Goal: Information Seeking & Learning: Compare options

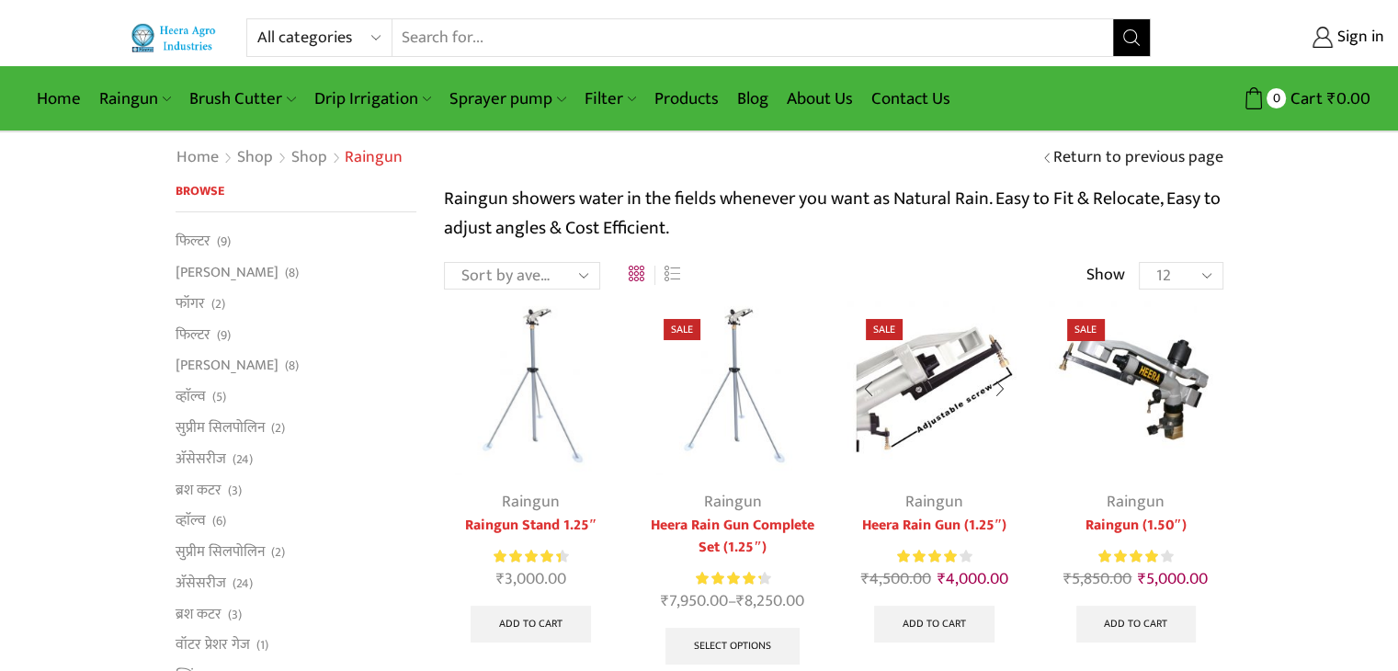
click at [938, 362] on img at bounding box center [934, 387] width 174 height 174
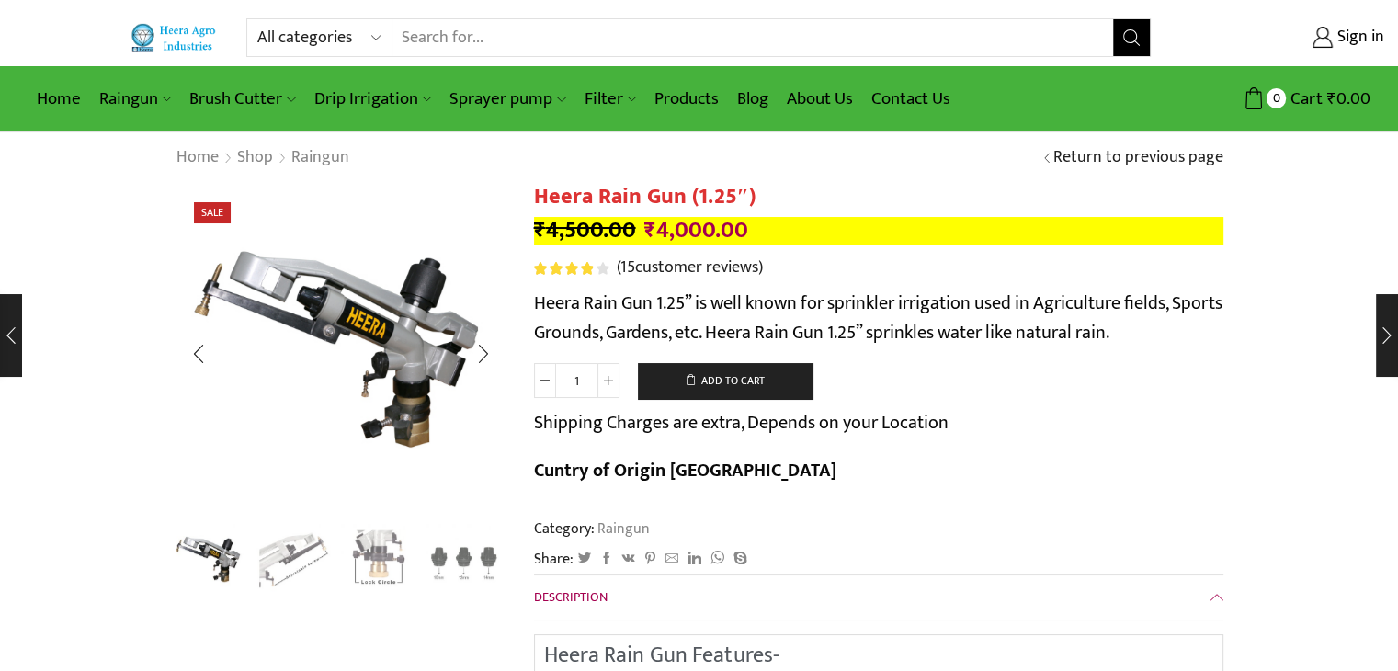
click at [288, 545] on img "2 / 4" at bounding box center [293, 559] width 76 height 76
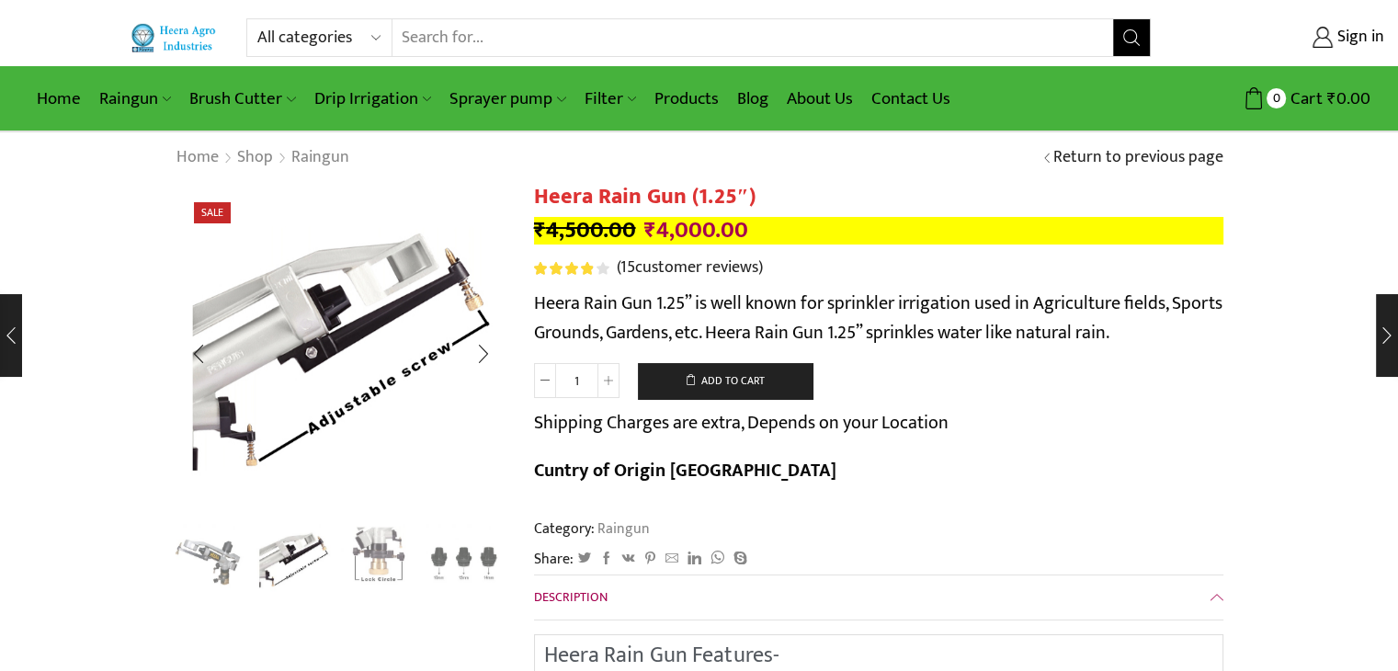
click at [408, 552] on img "3 / 4" at bounding box center [379, 559] width 76 height 76
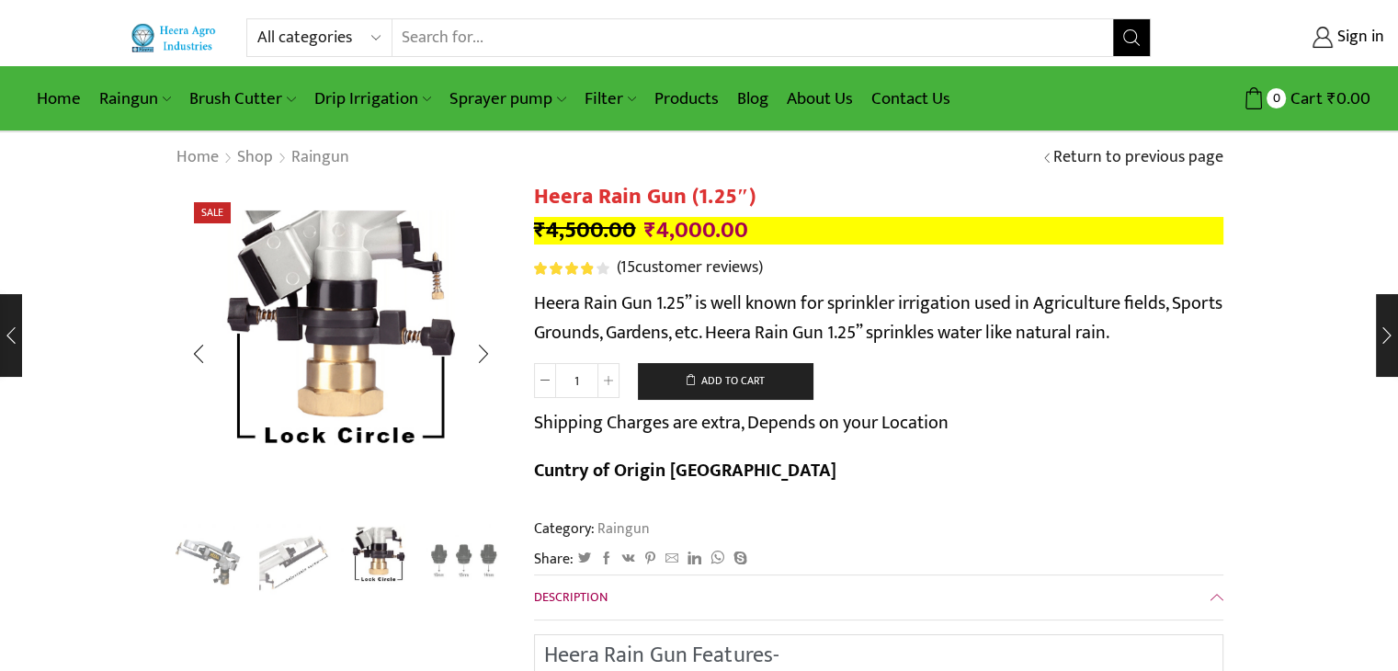
click at [441, 557] on img "4 / 4" at bounding box center [463, 559] width 76 height 76
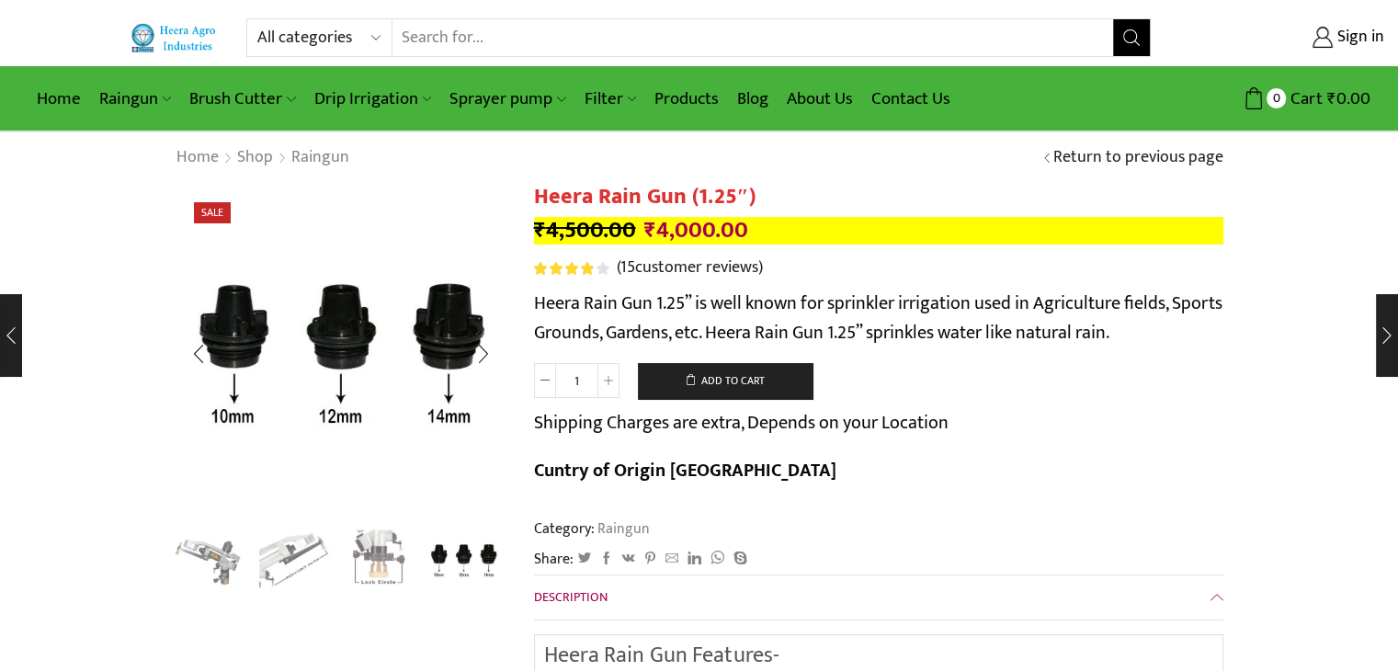
click at [279, 573] on img "2 / 4" at bounding box center [293, 559] width 76 height 76
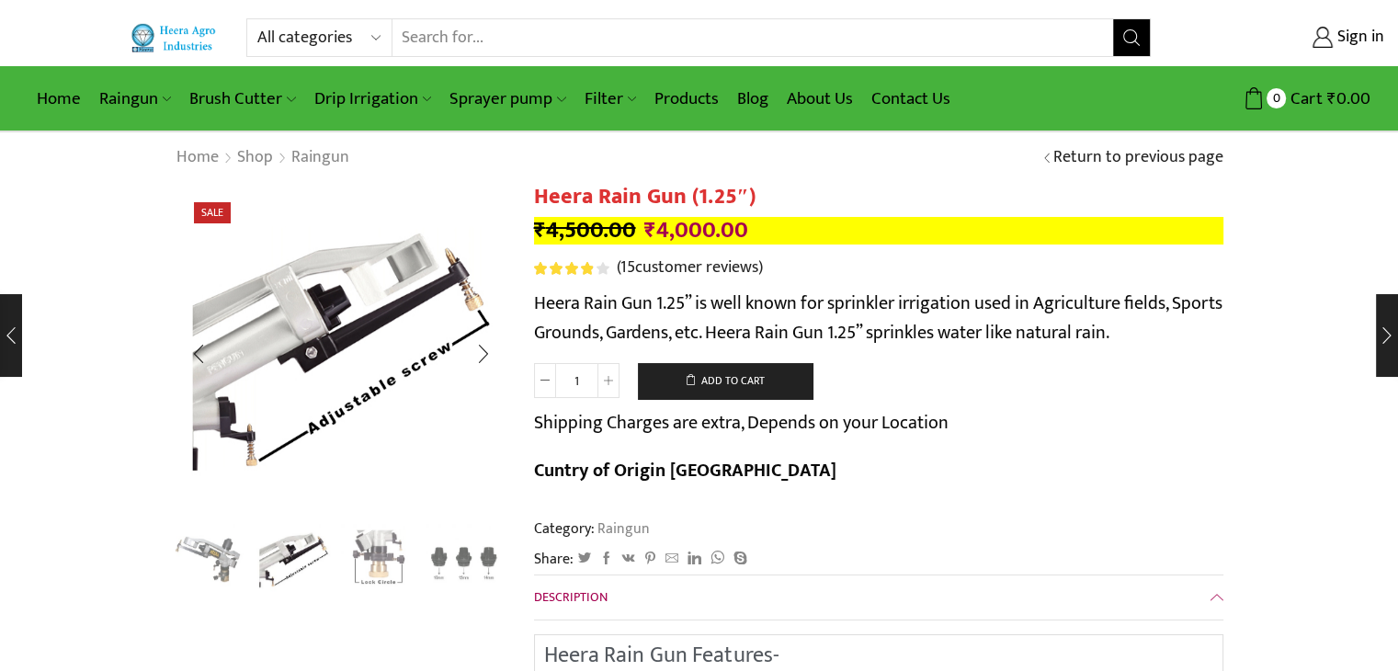
click at [234, 563] on img "1 / 4" at bounding box center [209, 559] width 76 height 76
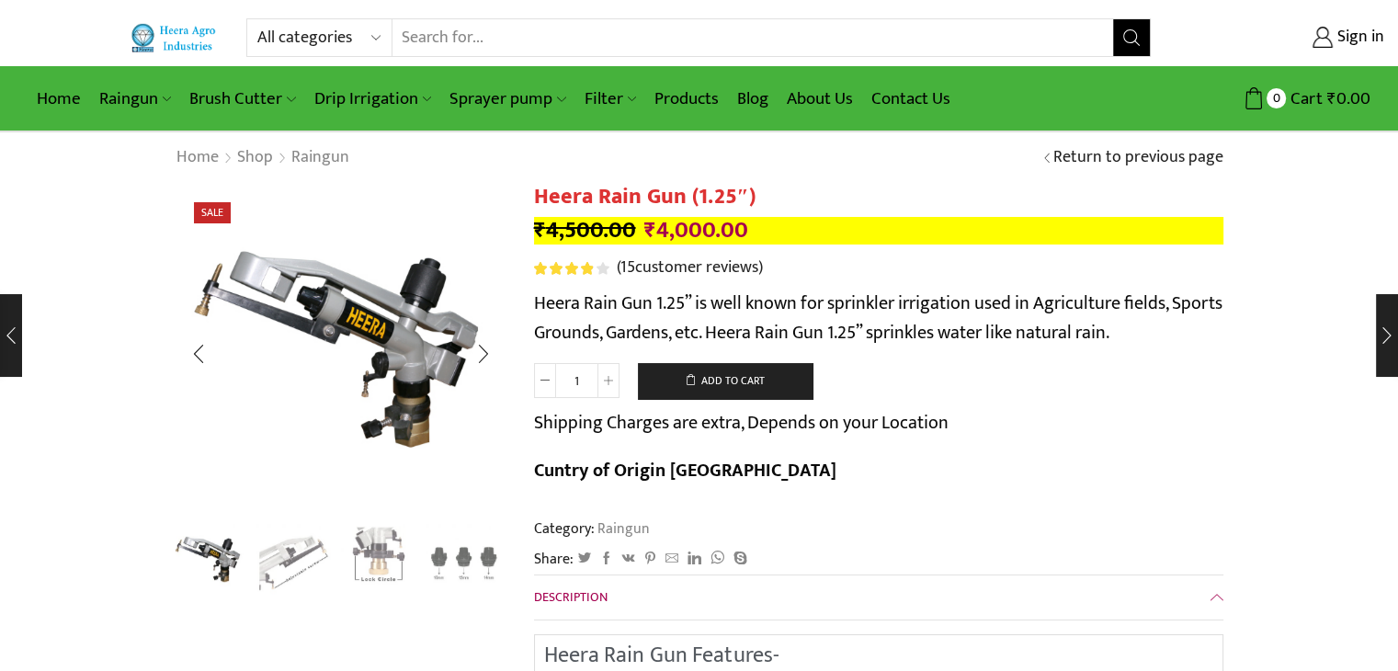
click at [342, 561] on img "3 / 4" at bounding box center [379, 559] width 76 height 76
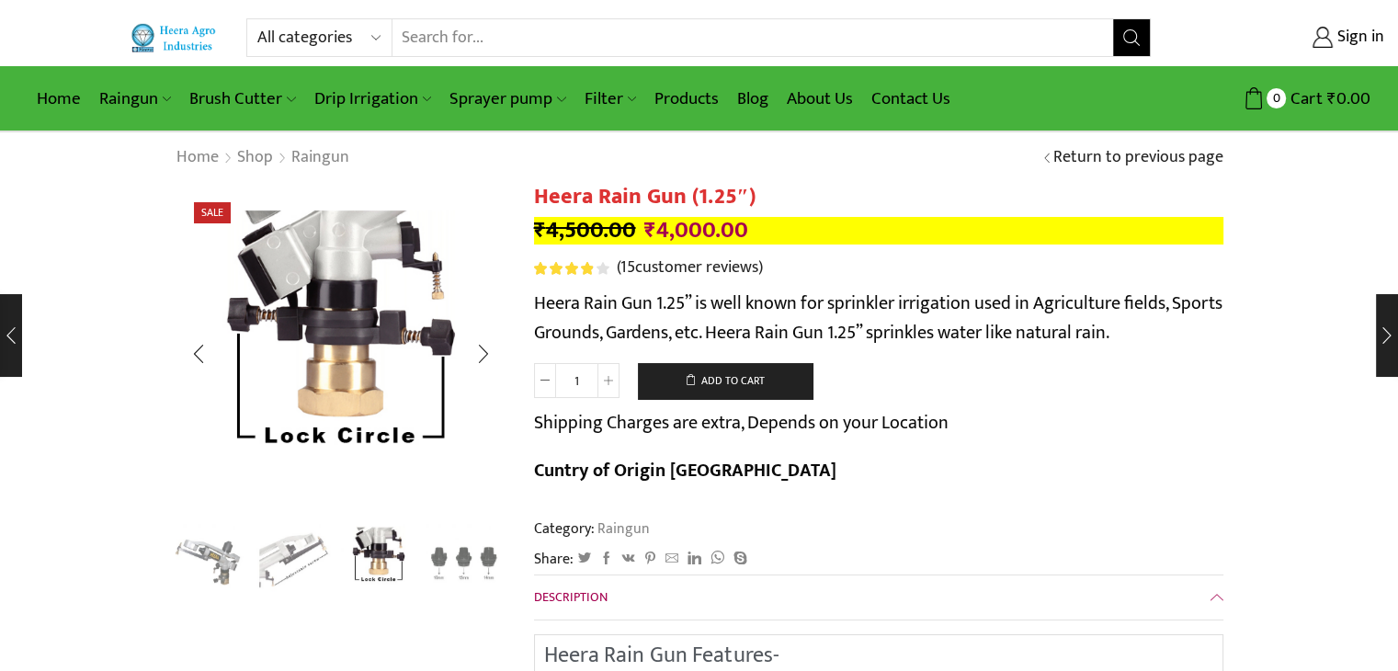
click at [276, 555] on img "2 / 4" at bounding box center [293, 559] width 76 height 76
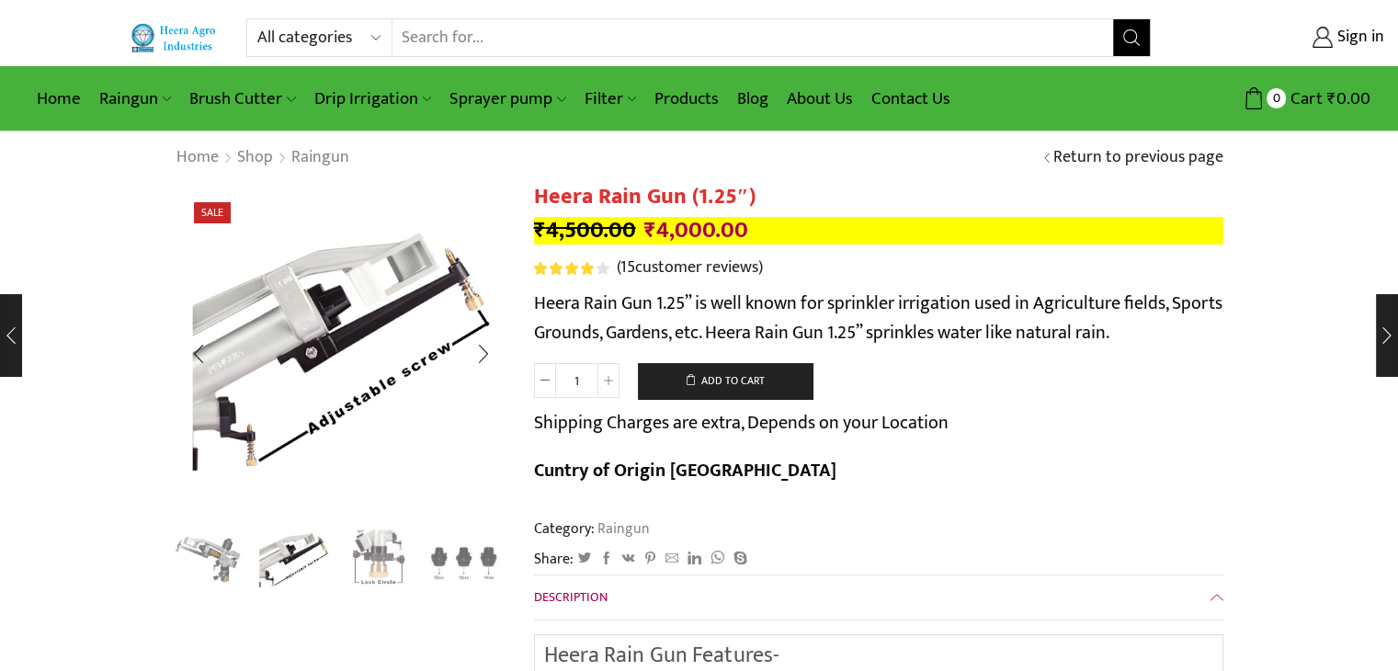
click at [218, 561] on img "1 / 4" at bounding box center [209, 559] width 76 height 76
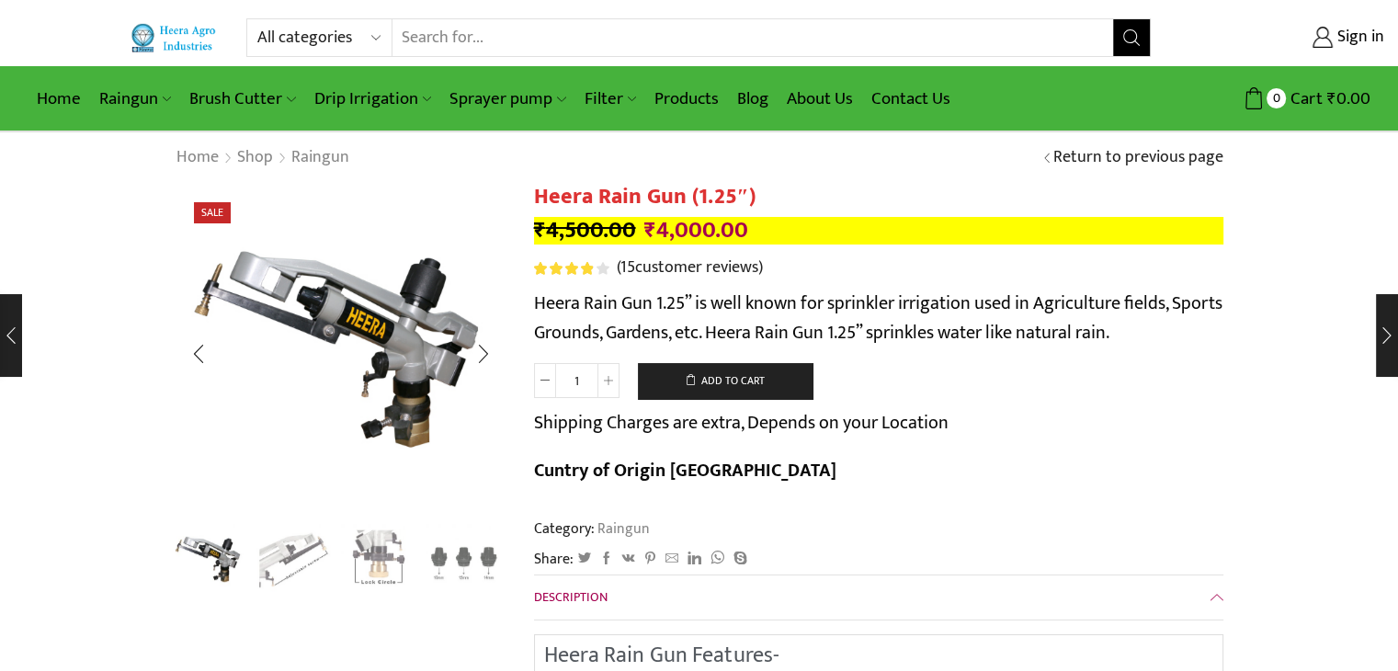
click at [276, 569] on img "2 / 4" at bounding box center [293, 559] width 76 height 76
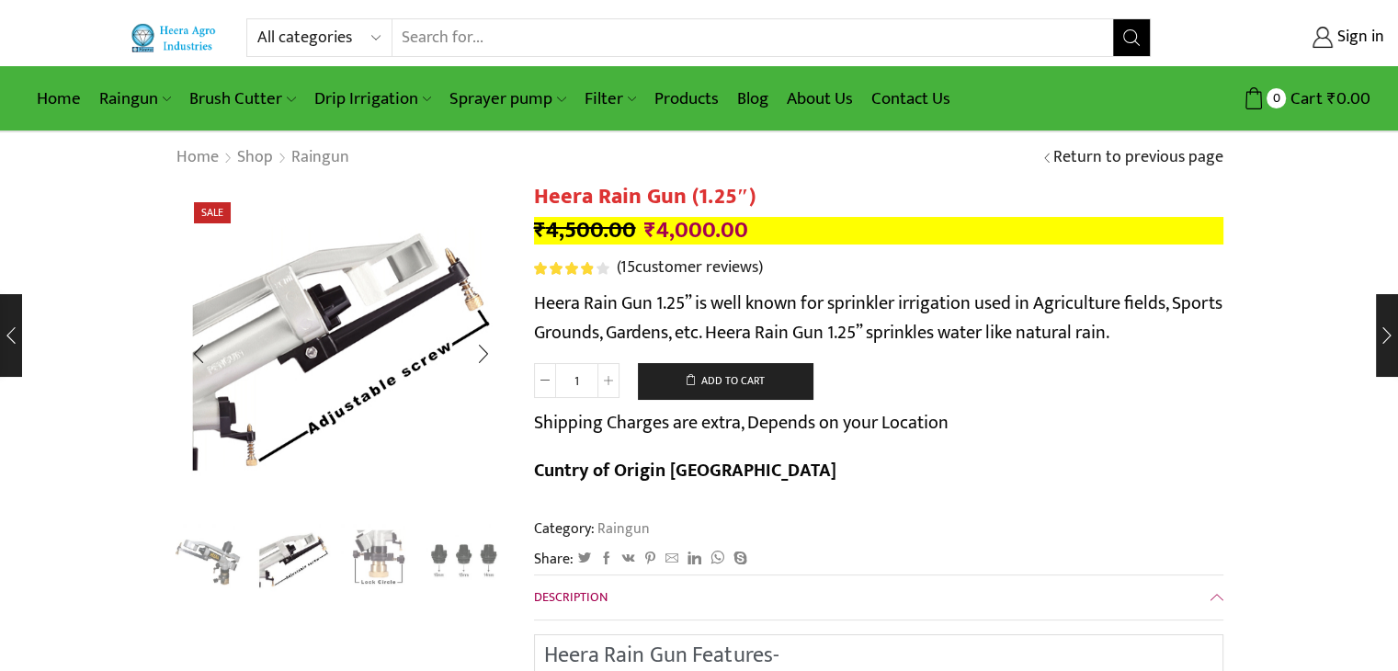
click at [441, 586] on img "4 / 4" at bounding box center [463, 559] width 76 height 76
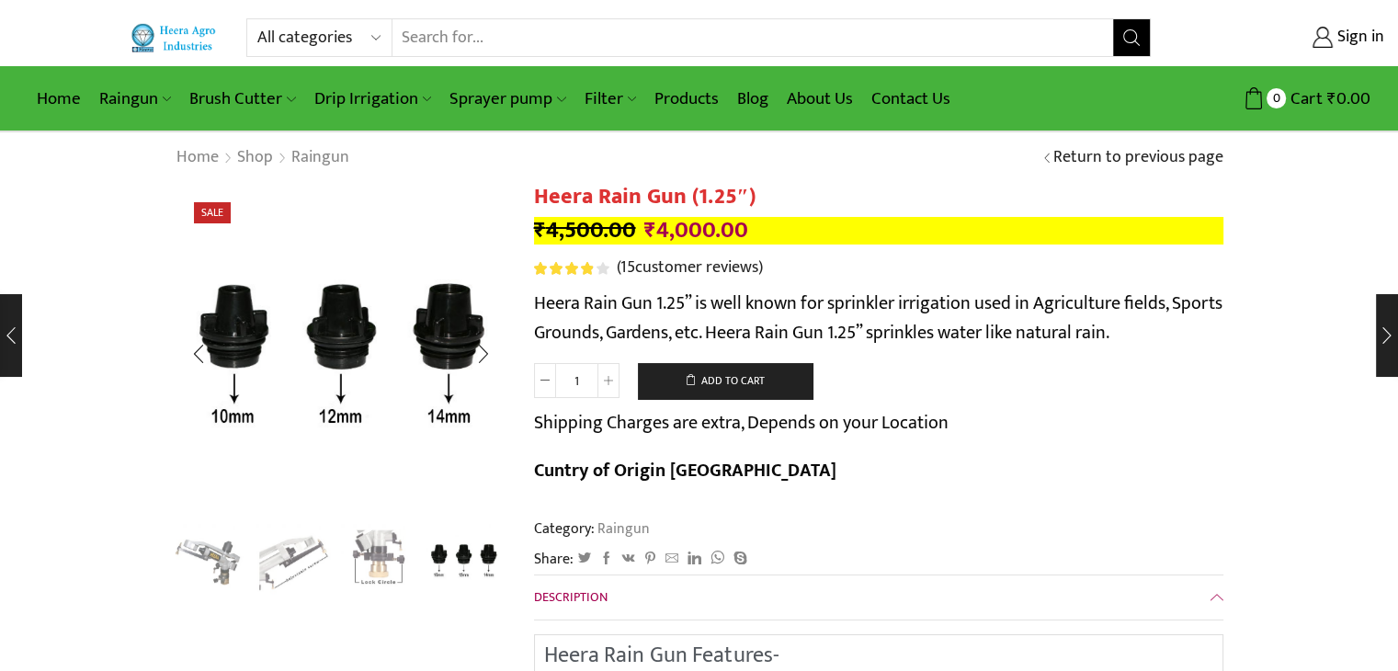
click at [482, 583] on img "4 / 4" at bounding box center [463, 559] width 76 height 76
click at [363, 571] on img "3 / 4" at bounding box center [379, 559] width 76 height 76
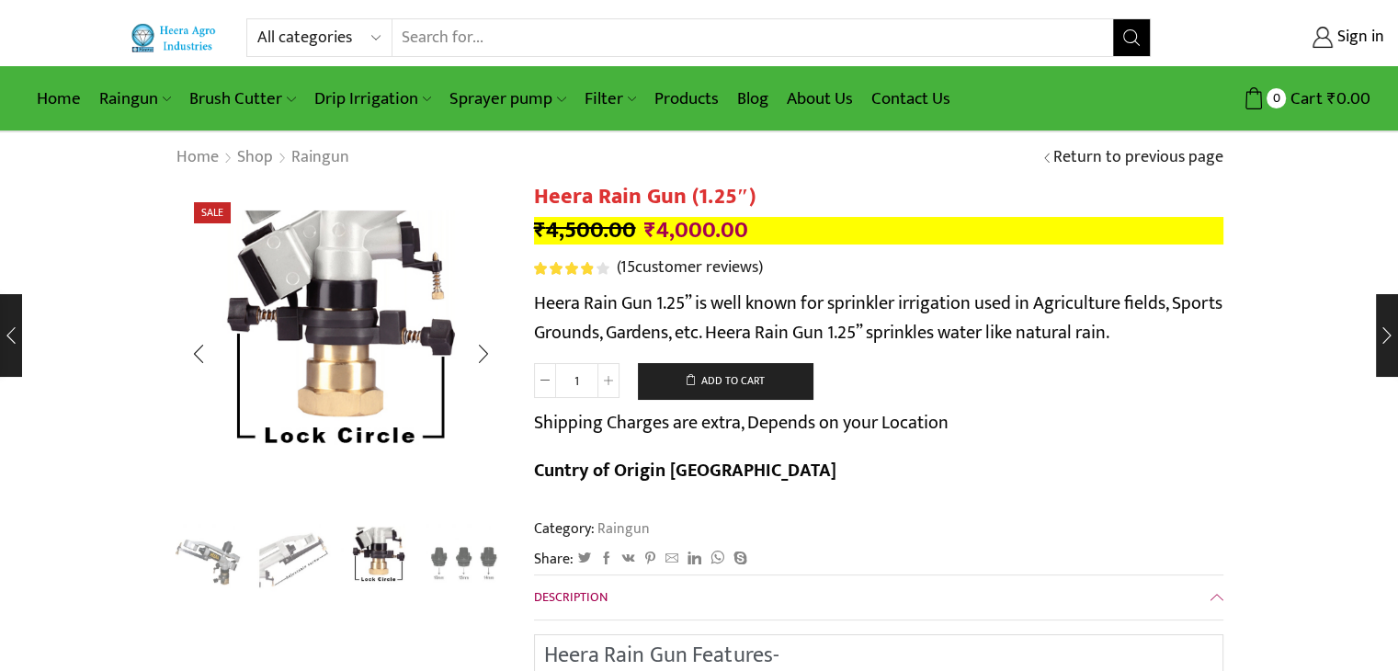
click at [271, 561] on img "2 / 4" at bounding box center [293, 559] width 76 height 76
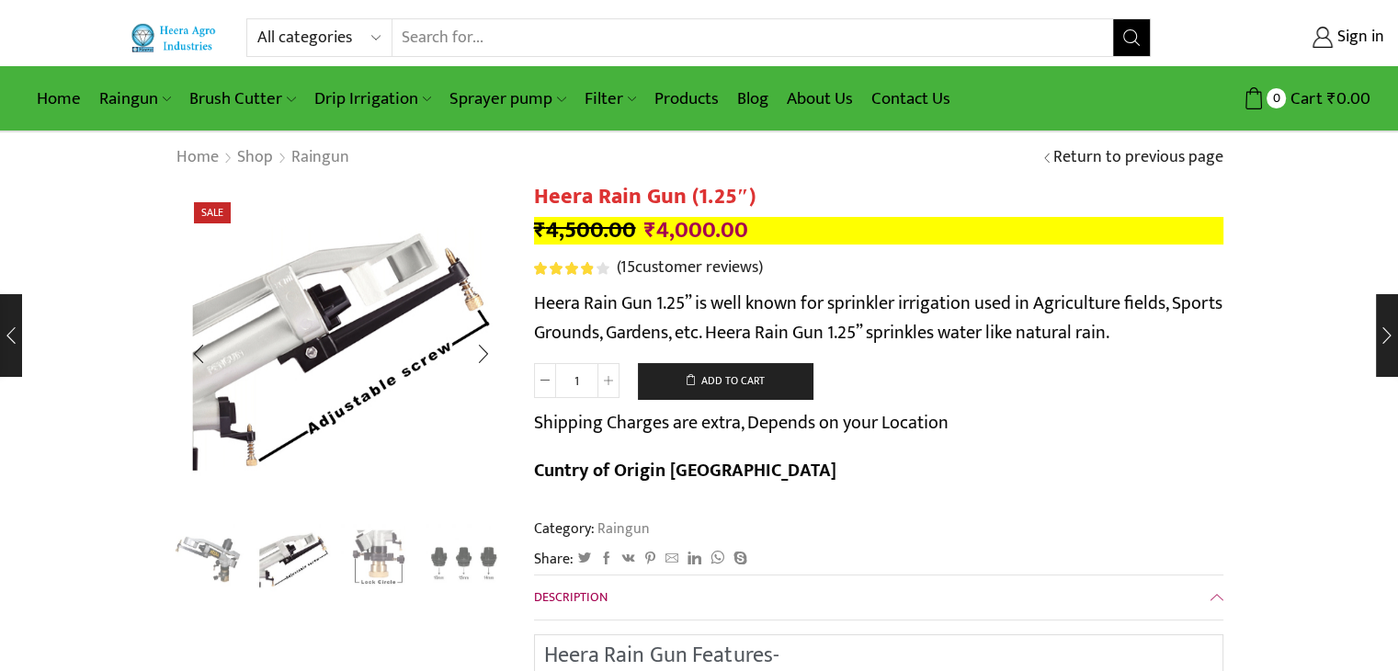
click at [228, 560] on img "1 / 4" at bounding box center [209, 559] width 76 height 76
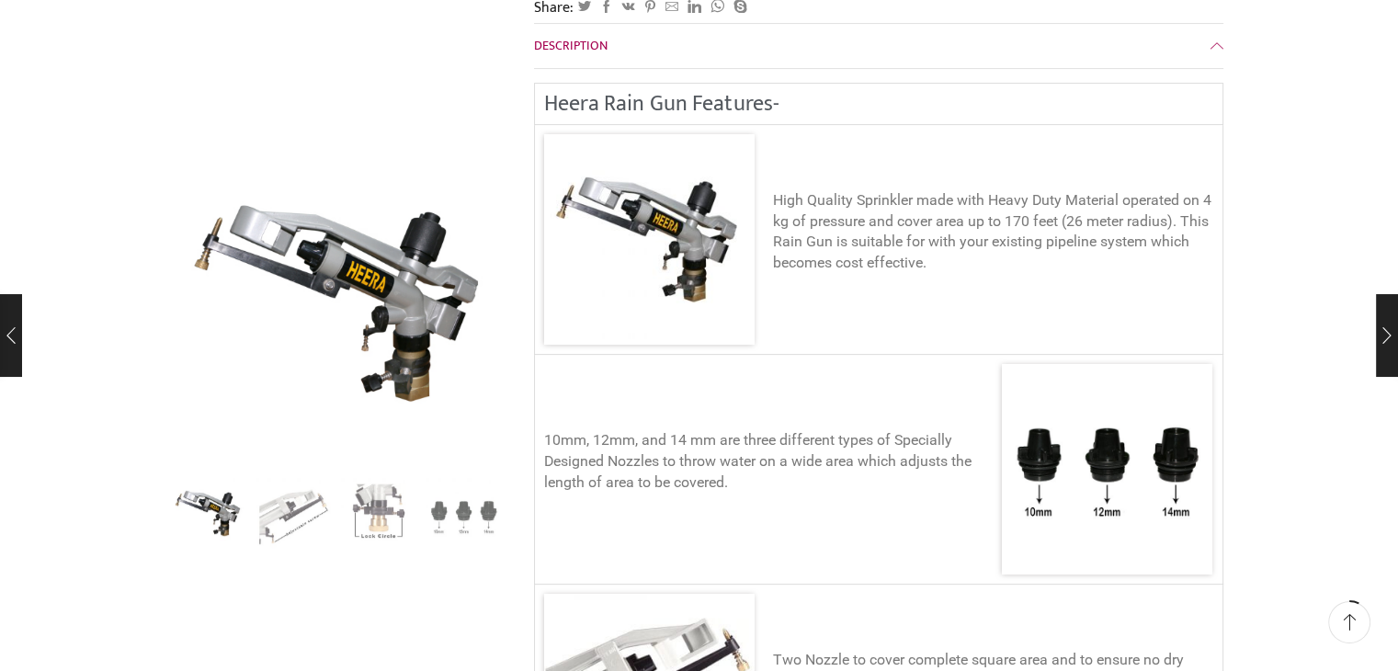
scroll to position [339, 0]
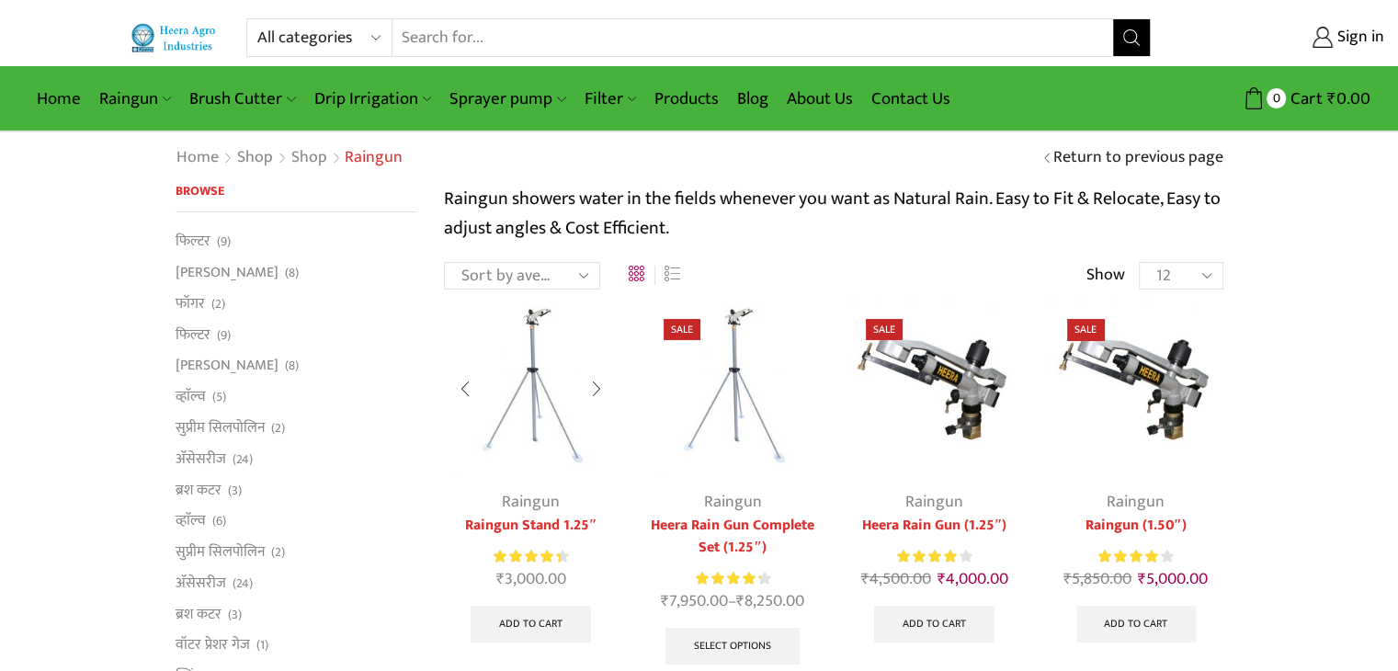
click at [562, 423] on img at bounding box center [531, 387] width 174 height 174
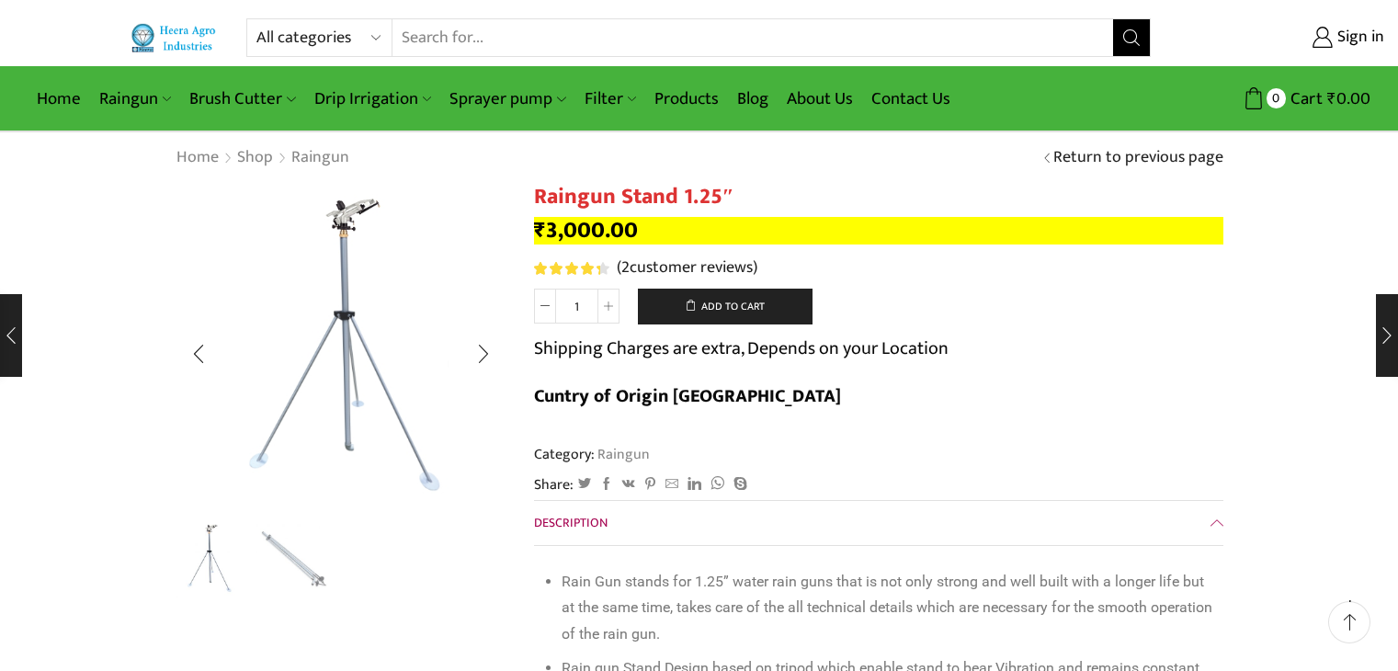
scroll to position [92, 0]
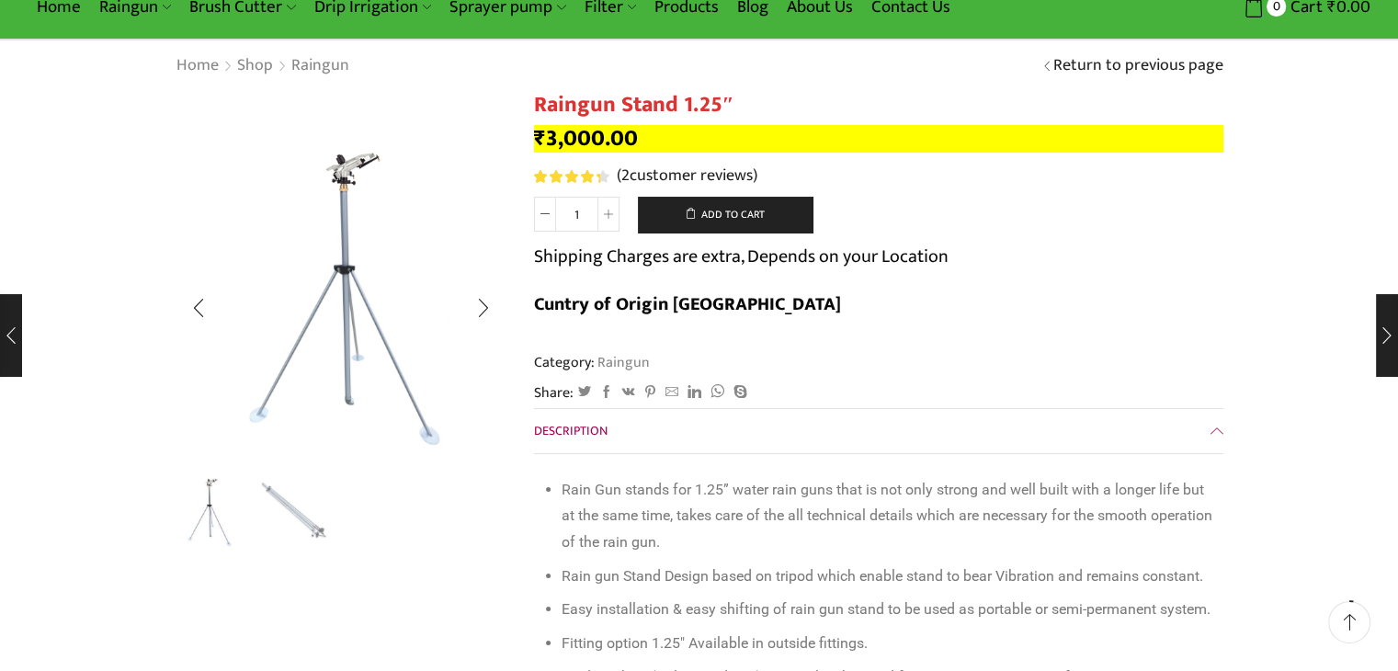
click at [296, 520] on img "2 / 2" at bounding box center [293, 513] width 76 height 76
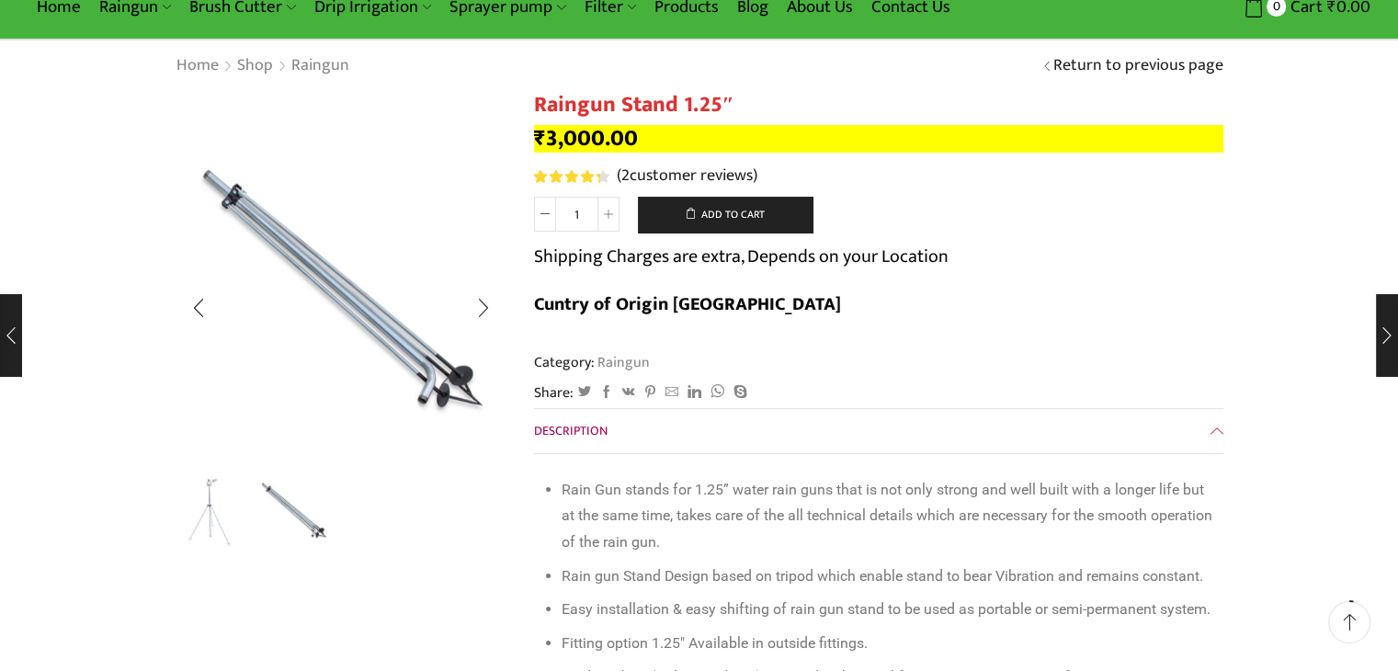
click at [206, 535] on img "1 / 2" at bounding box center [209, 513] width 76 height 76
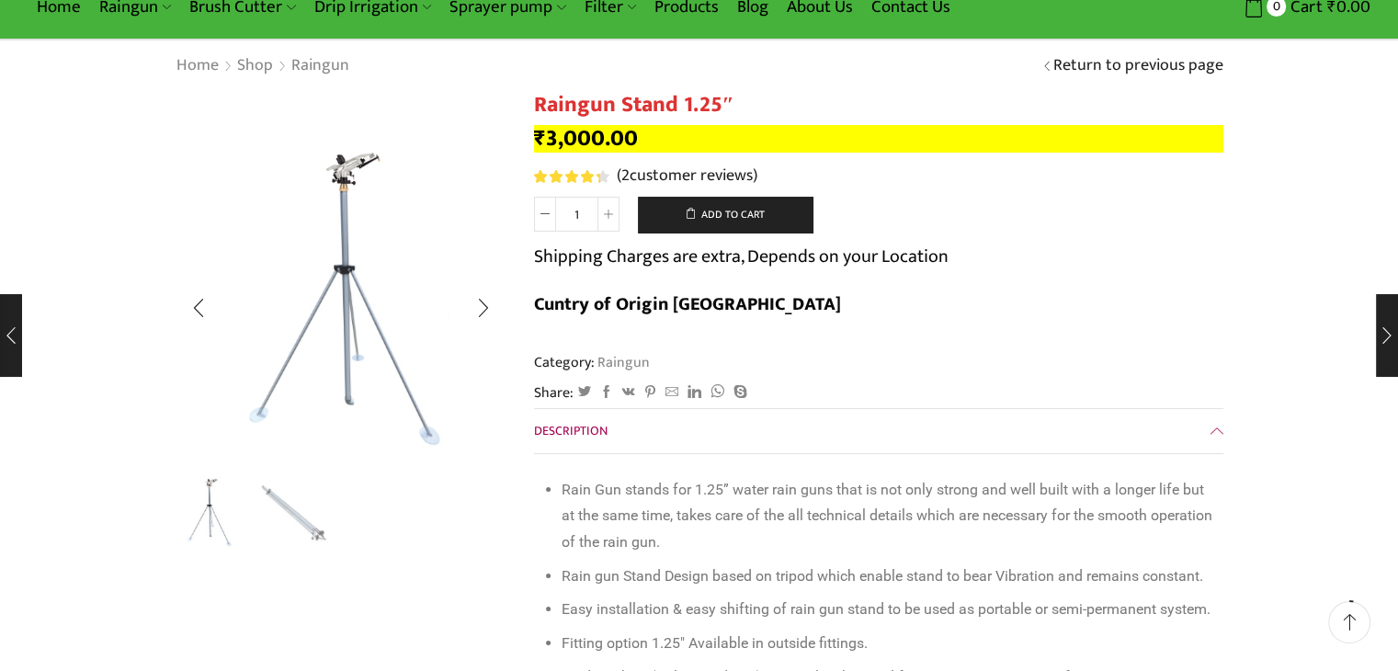
click at [240, 531] on img "1 / 2" at bounding box center [209, 513] width 76 height 76
click at [276, 531] on img "2 / 2" at bounding box center [293, 513] width 76 height 76
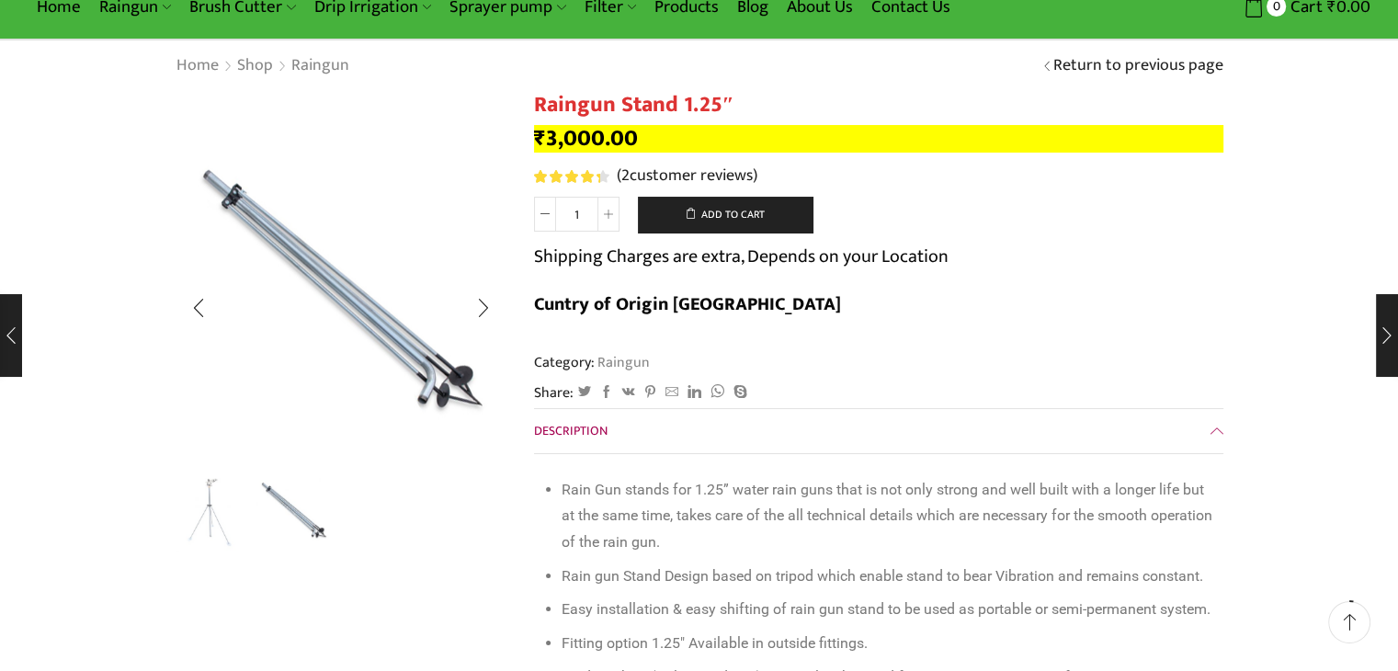
click at [195, 531] on img "1 / 2" at bounding box center [209, 513] width 76 height 76
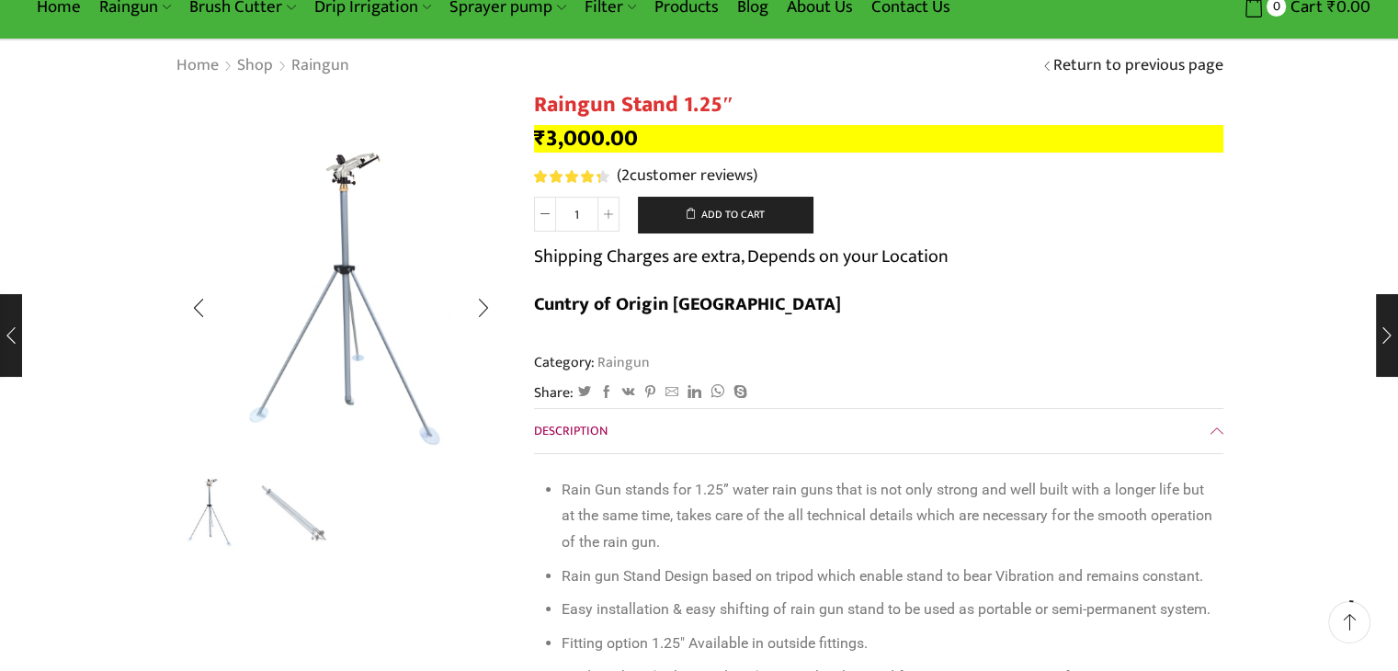
click at [331, 536] on ul at bounding box center [336, 515] width 331 height 74
click at [281, 522] on img "2 / 2" at bounding box center [293, 513] width 76 height 76
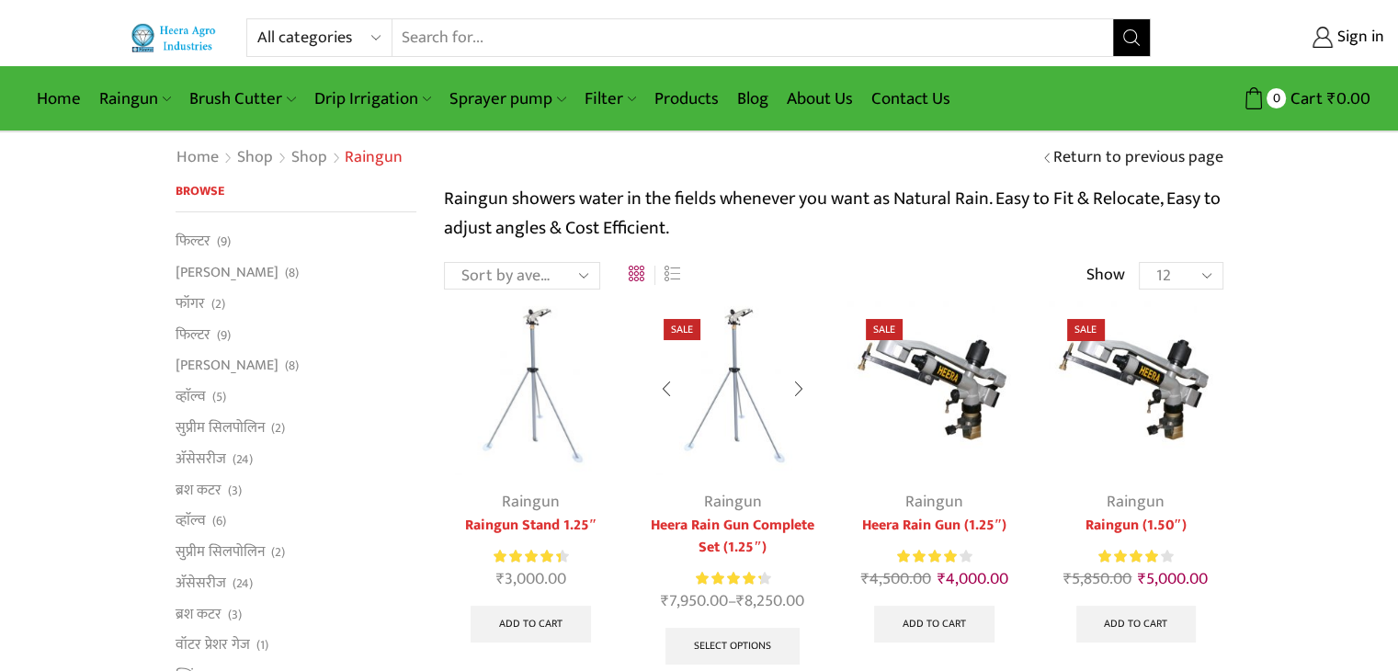
click at [728, 389] on img at bounding box center [732, 387] width 174 height 174
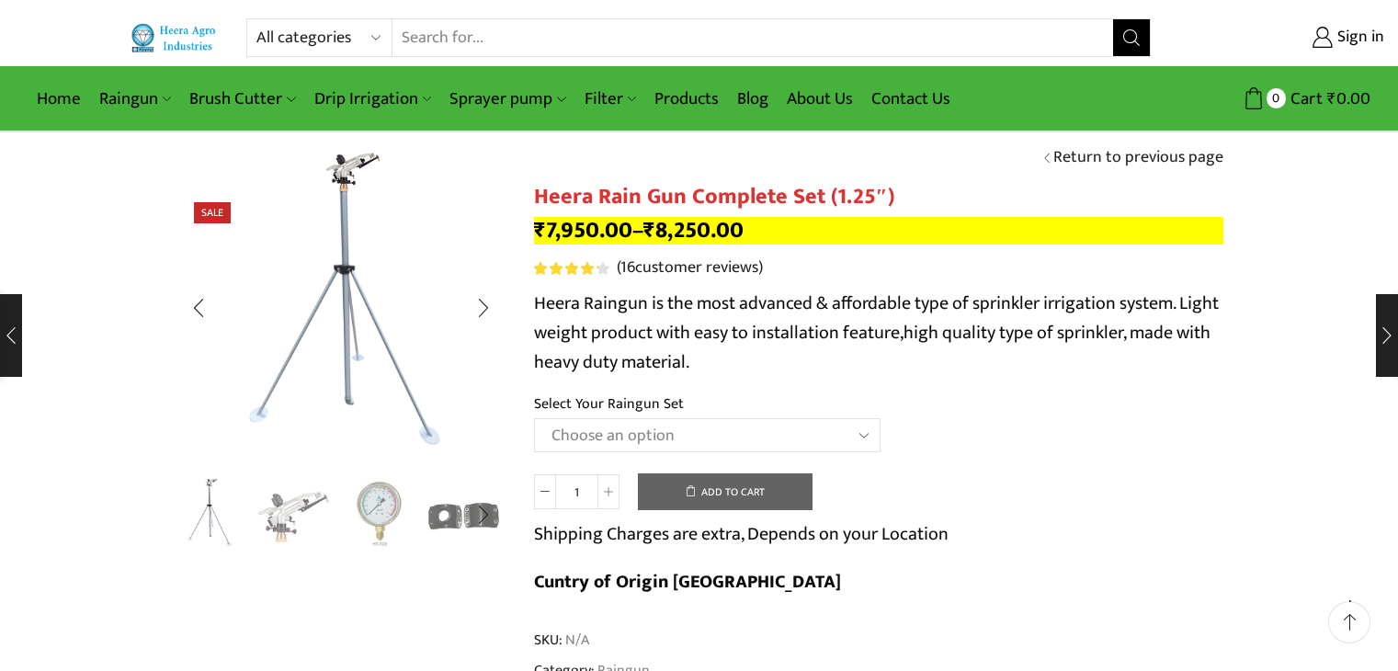
scroll to position [184, 0]
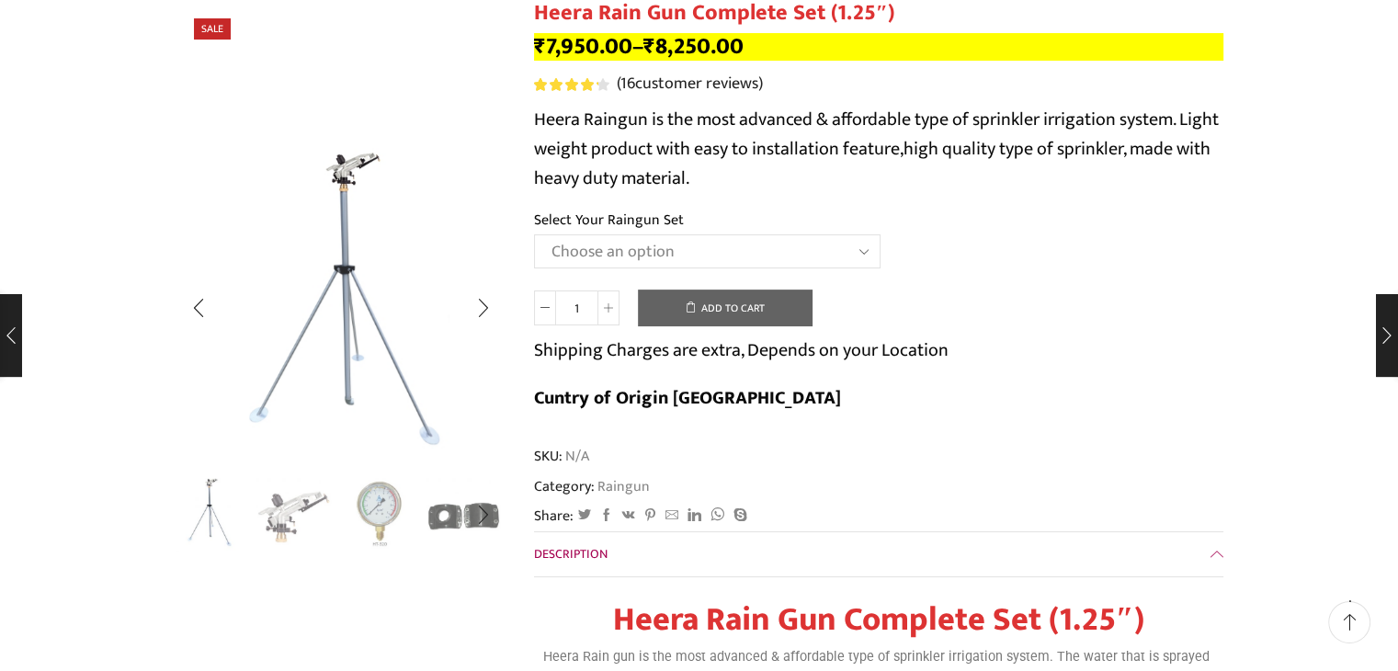
click at [368, 507] on img "3 / 5" at bounding box center [379, 513] width 76 height 76
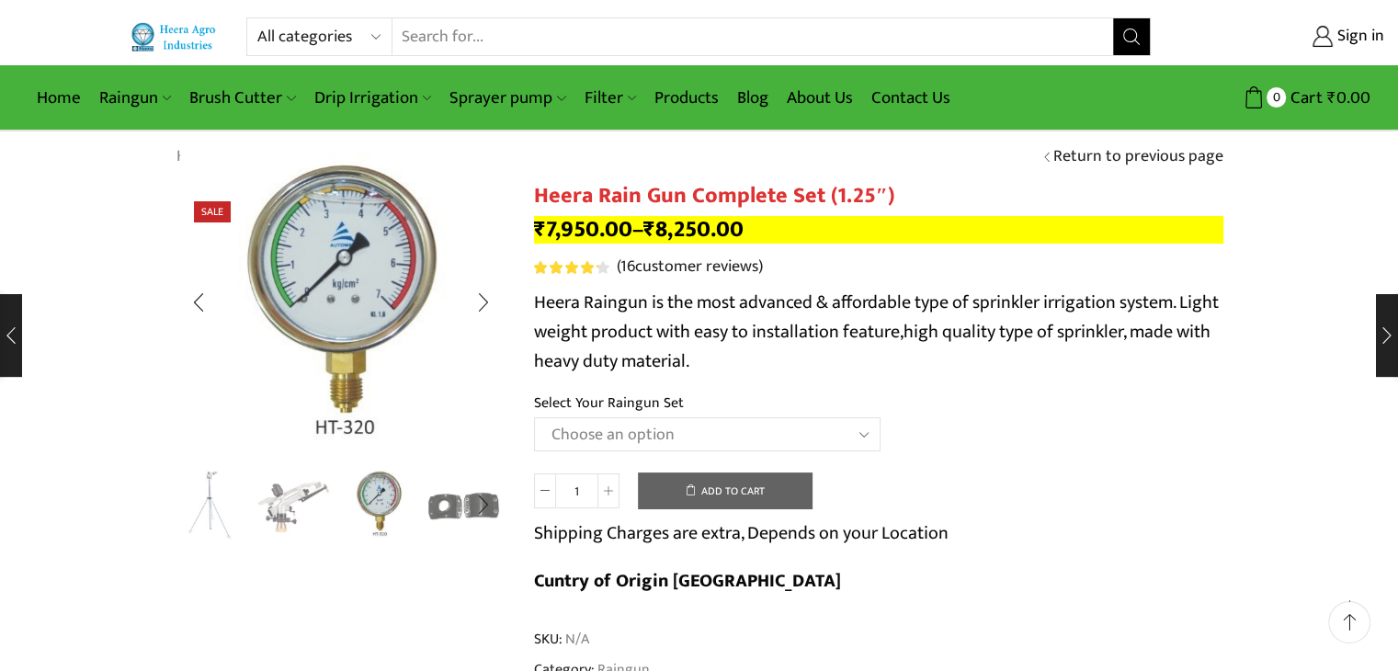
scroll to position [0, 0]
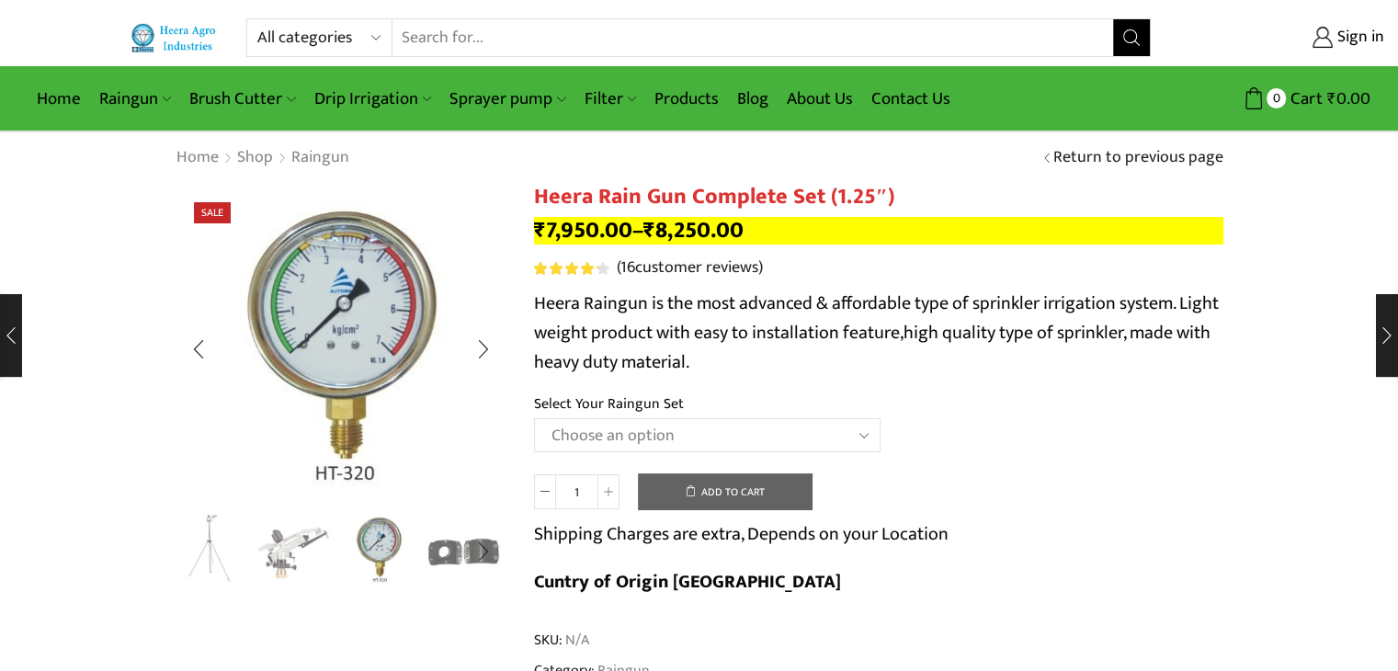
click at [235, 536] on img "1 / 5" at bounding box center [209, 549] width 76 height 76
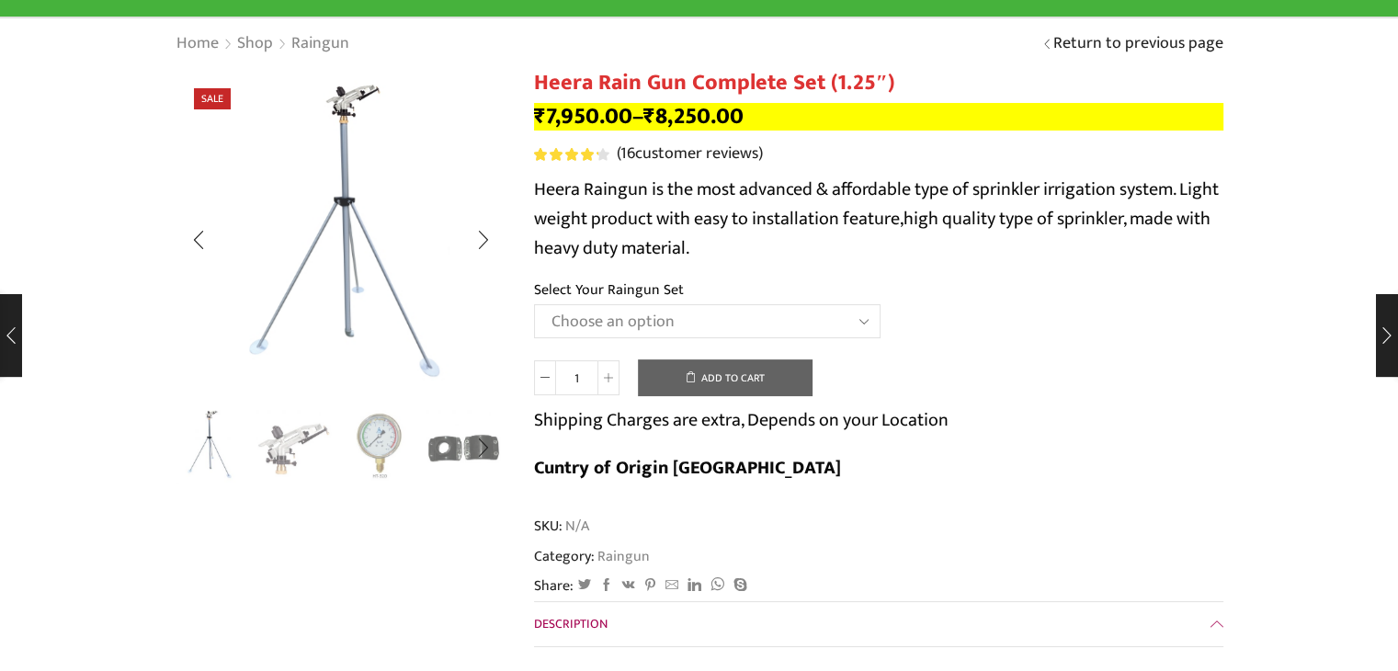
scroll to position [276, 0]
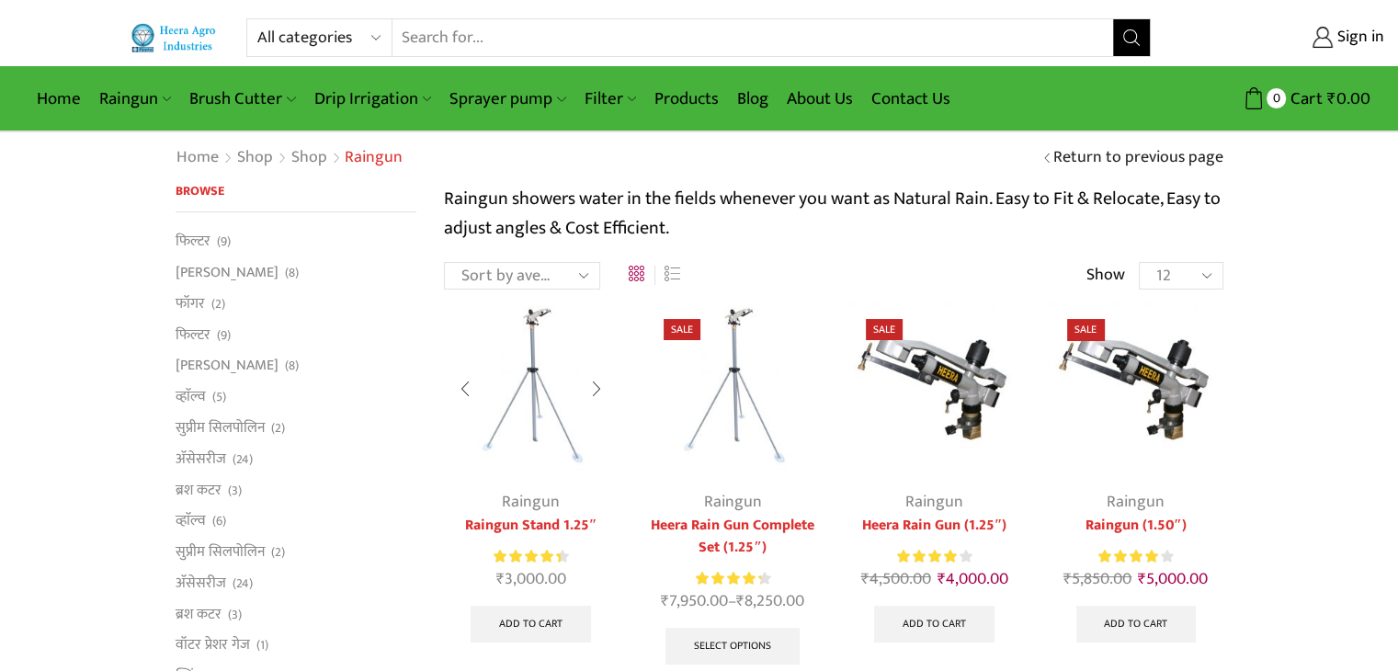
click at [520, 398] on img at bounding box center [531, 387] width 174 height 174
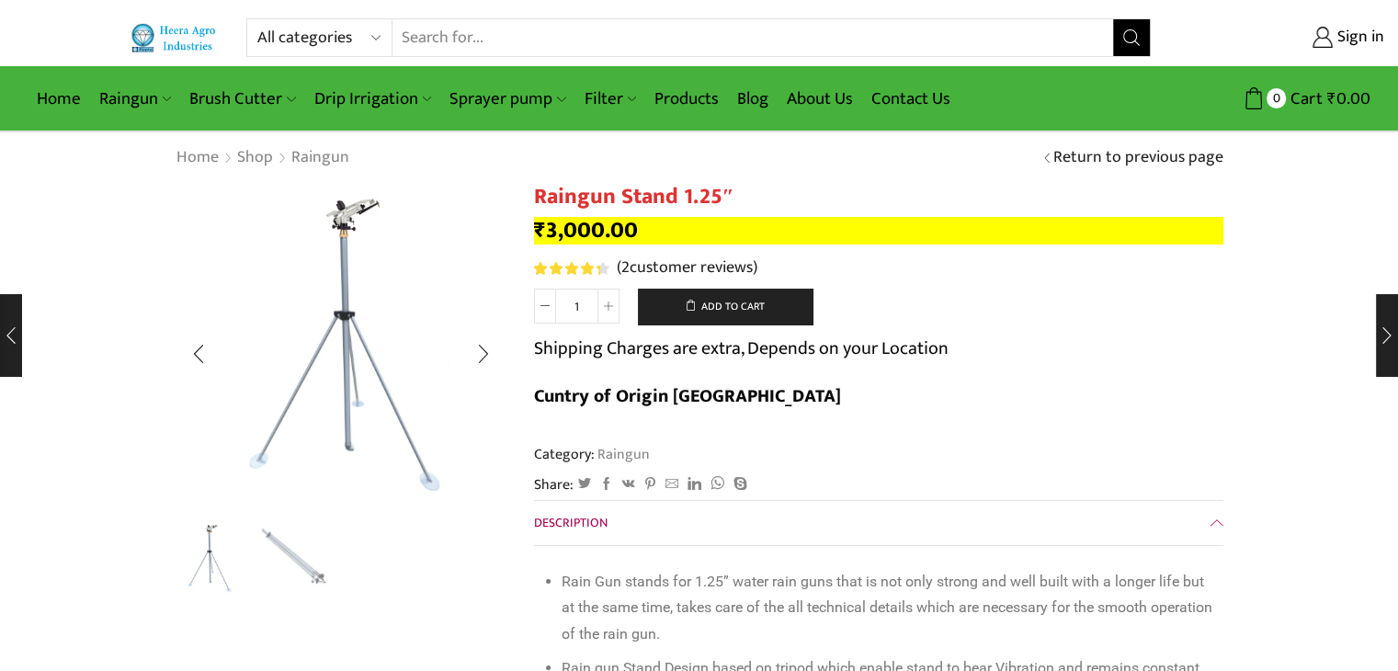
click at [312, 563] on img "2 / 2" at bounding box center [293, 559] width 76 height 76
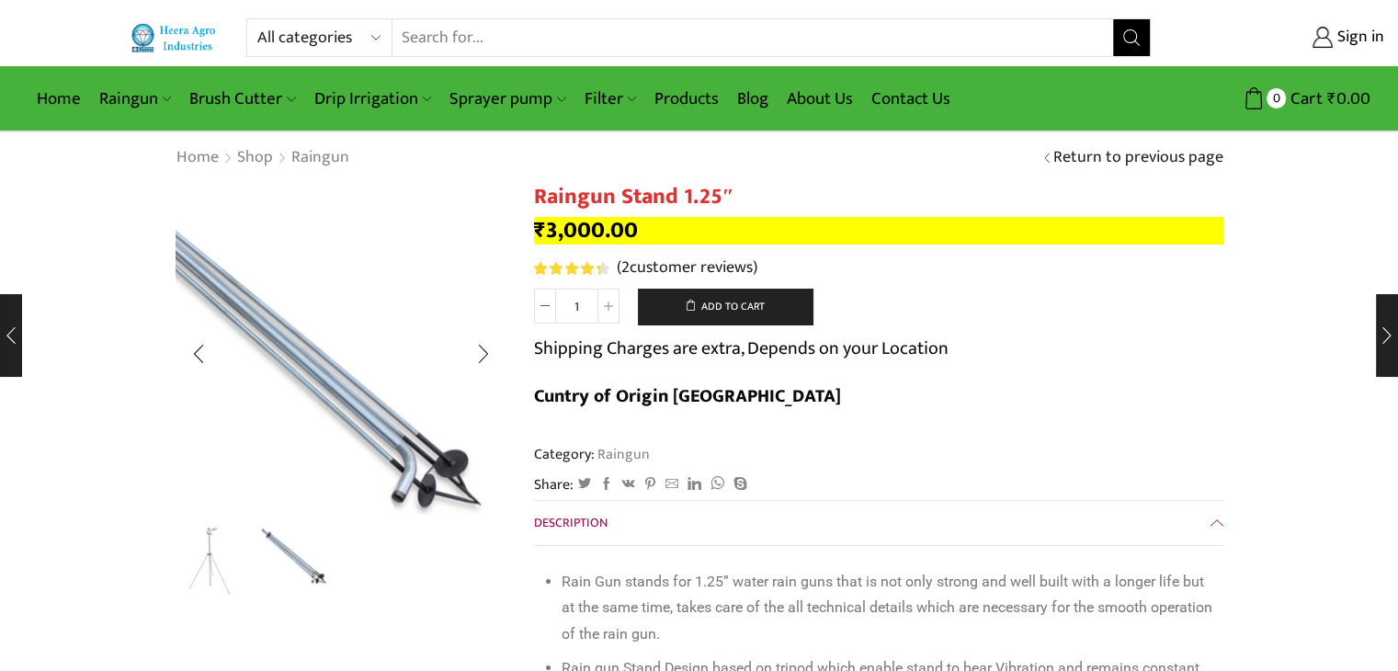
drag, startPoint x: 482, startPoint y: 315, endPoint x: 386, endPoint y: 547, distance: 250.9
click at [386, 547] on ul at bounding box center [336, 561] width 331 height 74
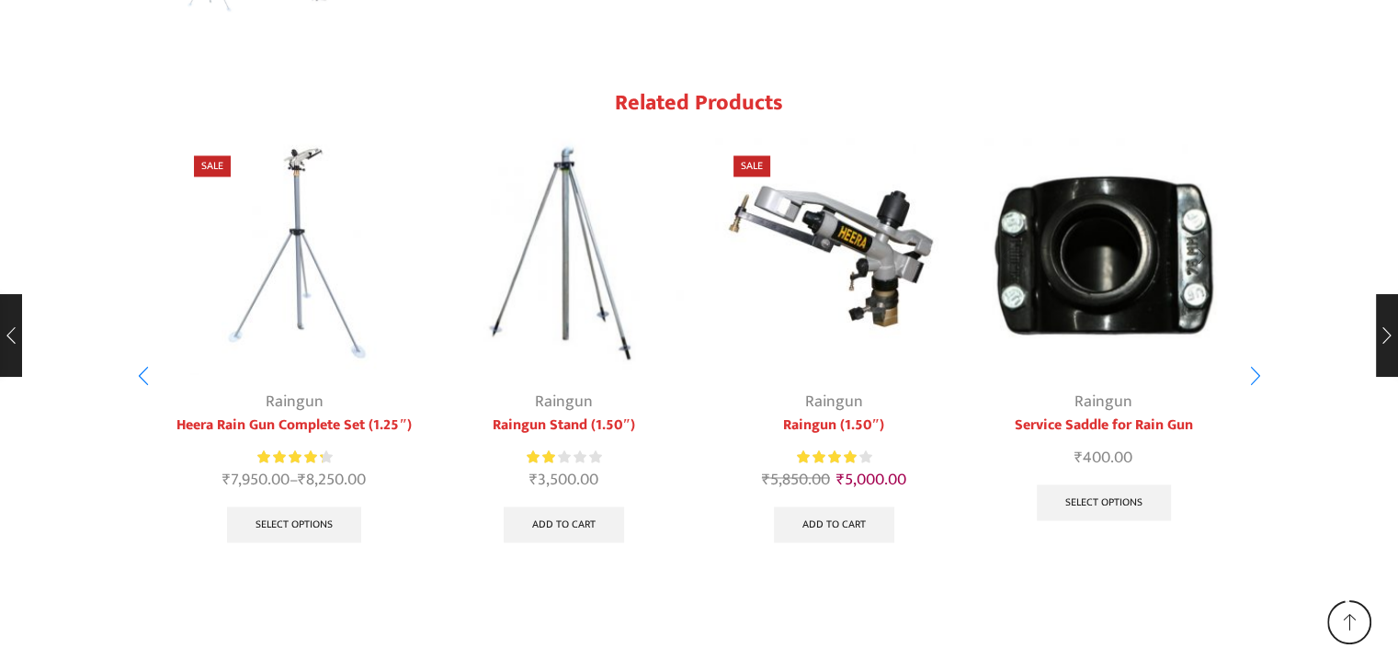
scroll to position [3012, 0]
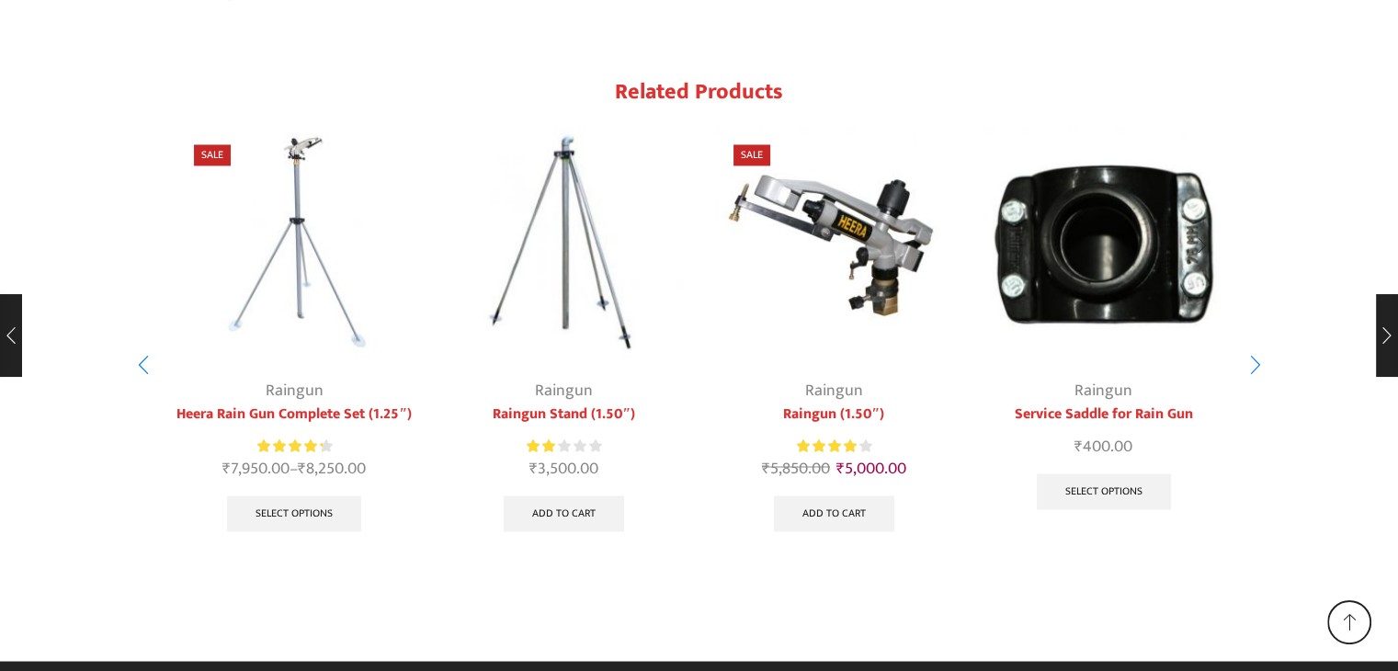
click at [1124, 230] on img "4 / 7" at bounding box center [1103, 245] width 239 height 239
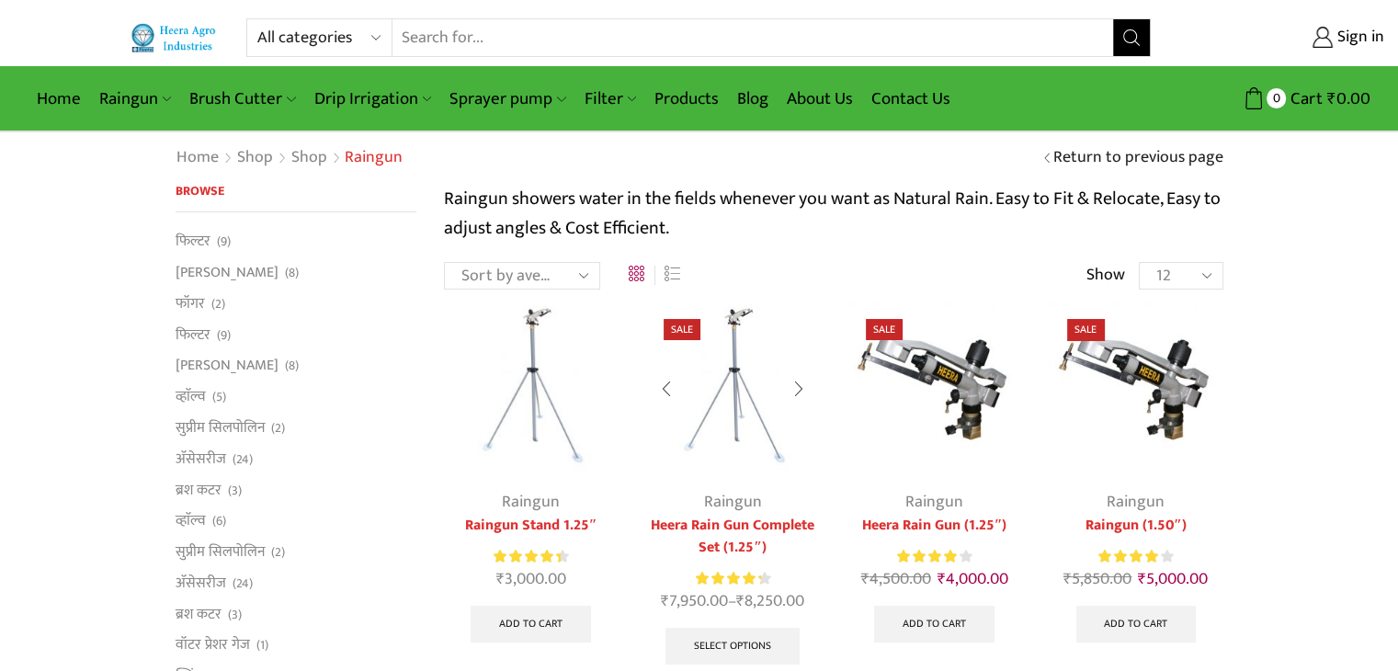
click at [790, 398] on div at bounding box center [798, 389] width 42 height 49
click at [738, 409] on img at bounding box center [732, 387] width 174 height 174
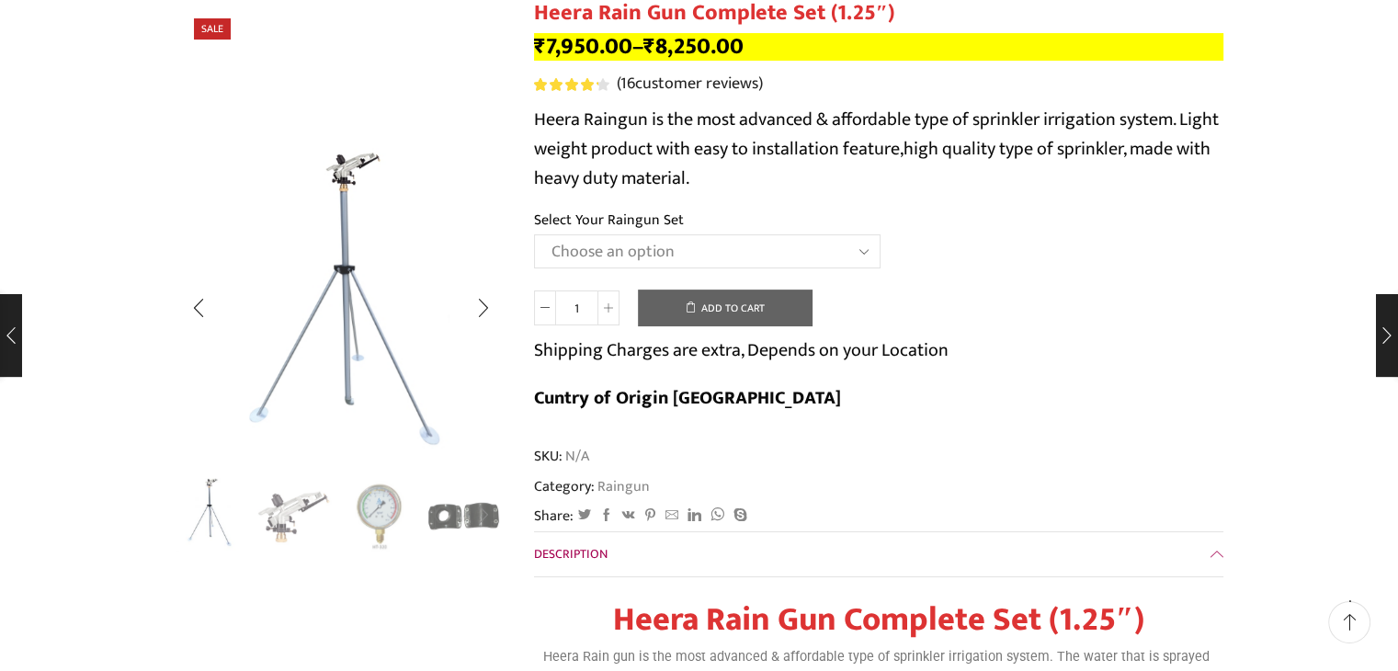
scroll to position [184, 0]
click at [456, 512] on img "4 / 5" at bounding box center [463, 513] width 76 height 76
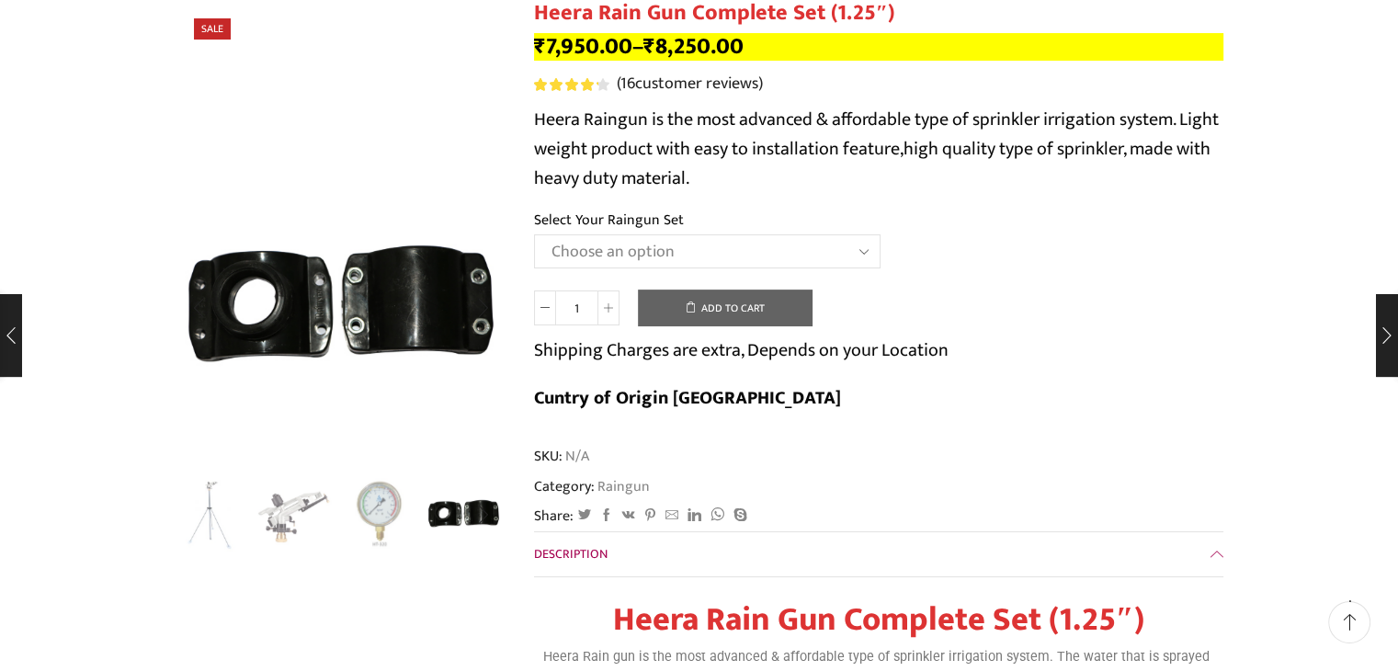
click at [395, 527] on img "3 / 5" at bounding box center [379, 513] width 76 height 76
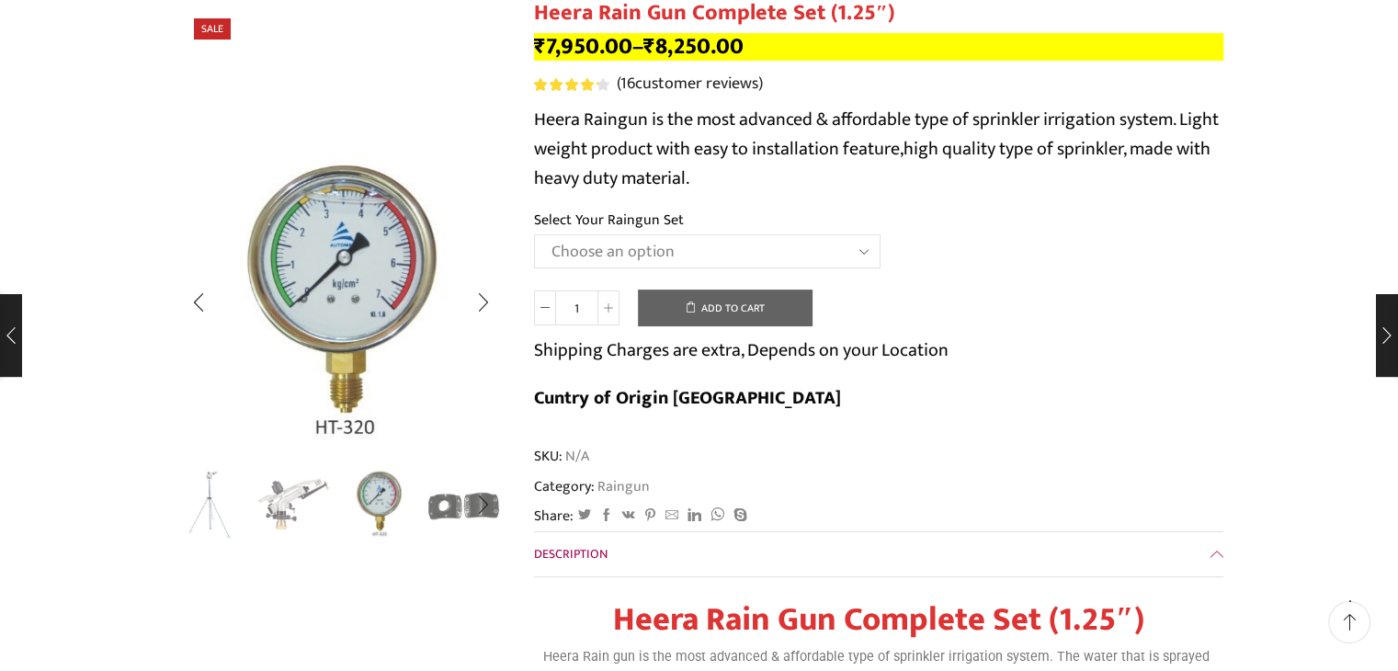
click at [322, 512] on img "2 / 5" at bounding box center [293, 503] width 76 height 76
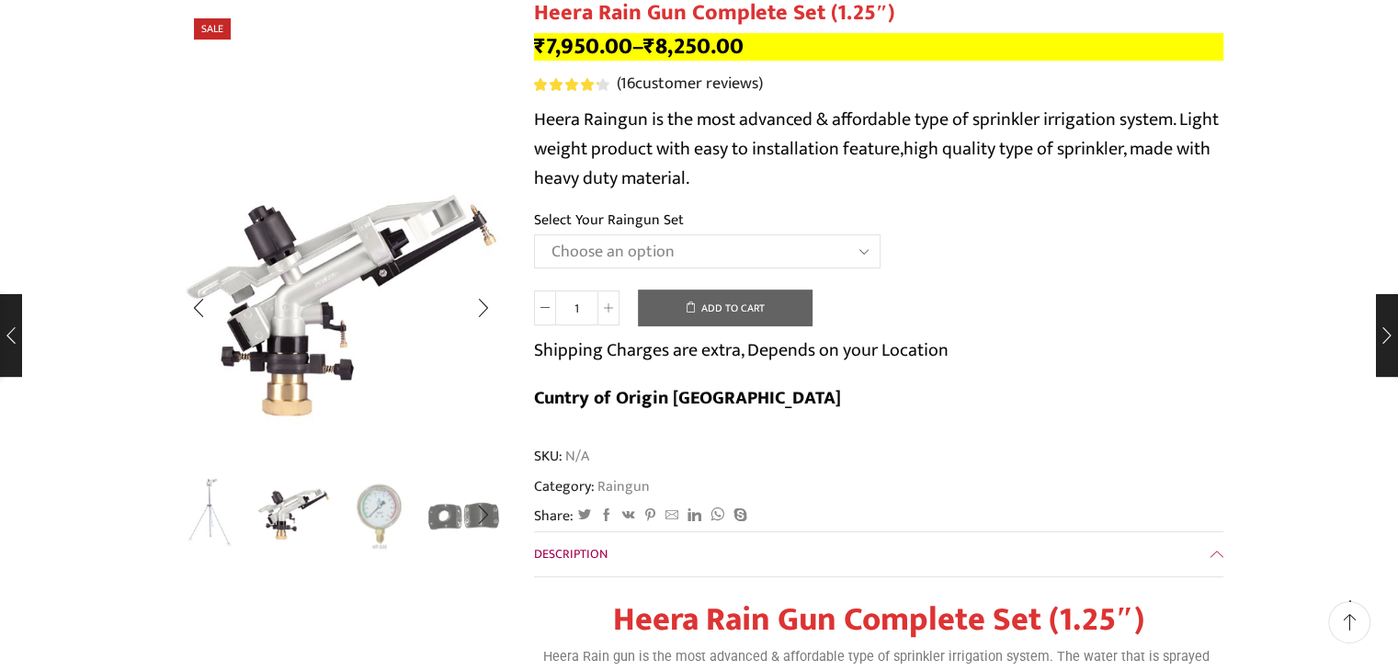
click at [202, 501] on img "1 / 5" at bounding box center [209, 513] width 76 height 76
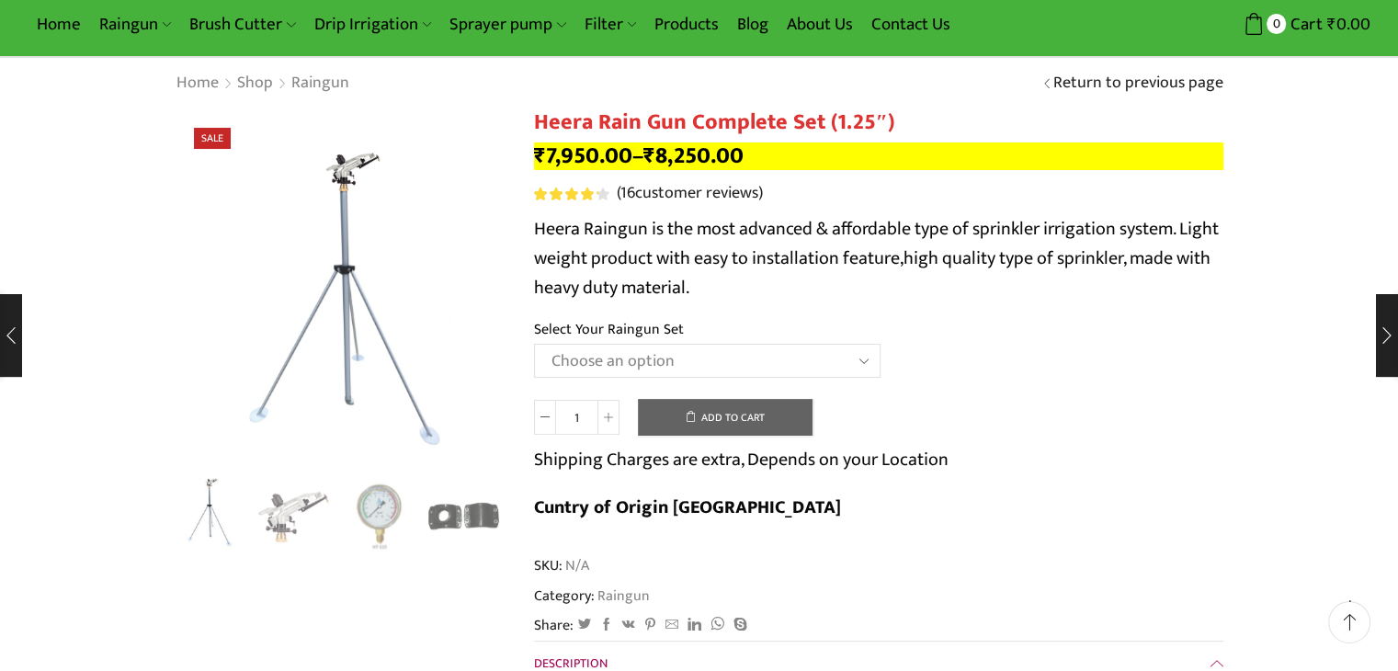
scroll to position [0, 0]
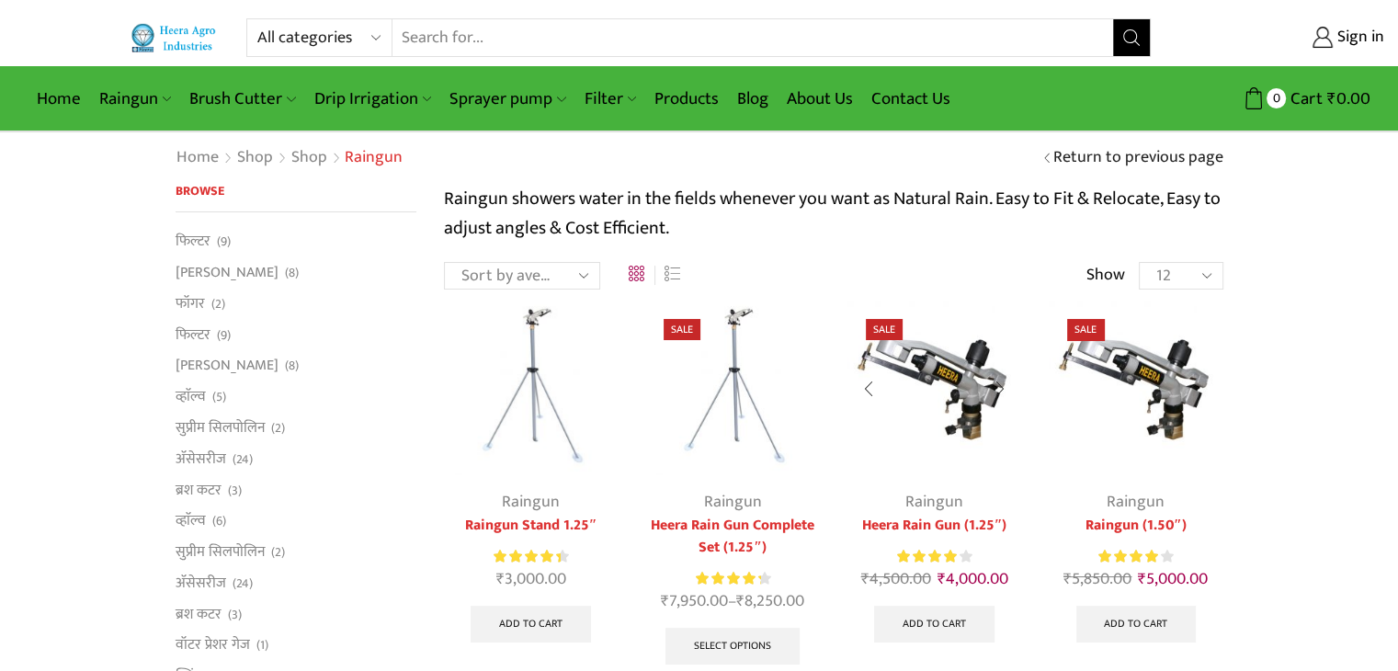
click at [918, 391] on img at bounding box center [934, 387] width 174 height 174
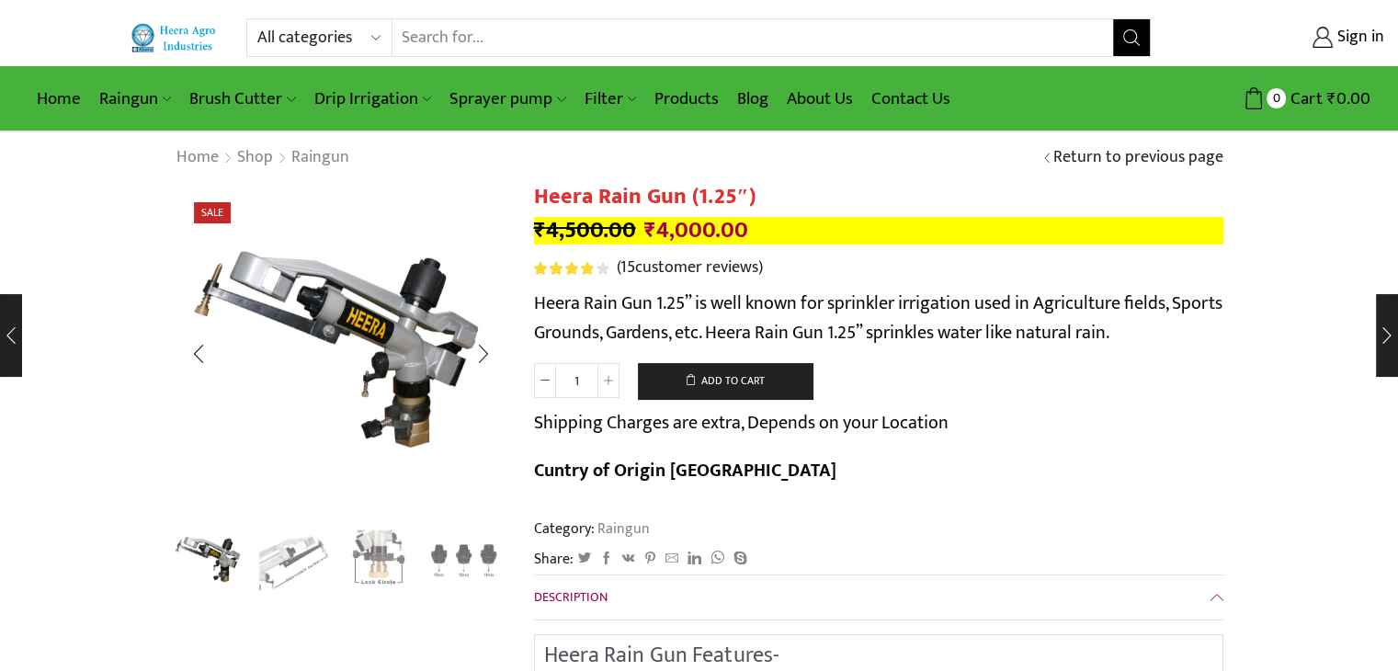
click at [474, 571] on img "4 / 4" at bounding box center [463, 559] width 76 height 76
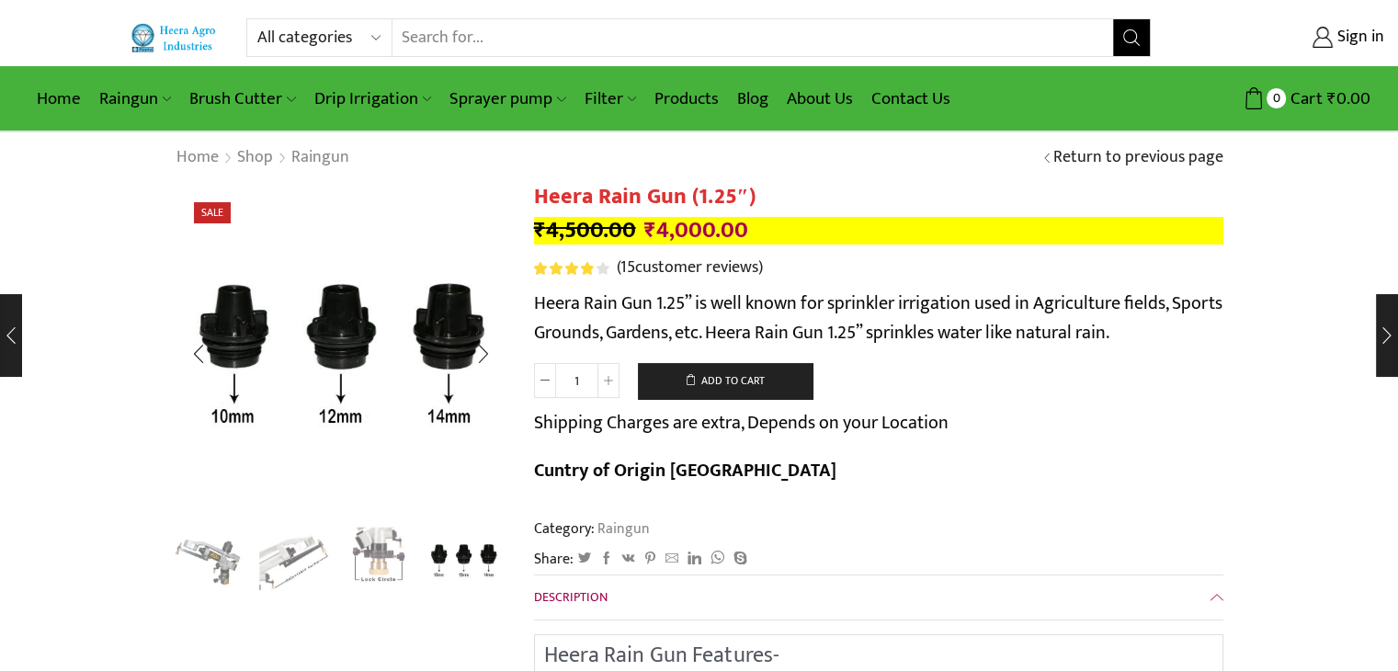
click at [358, 574] on img "3 / 4" at bounding box center [379, 559] width 76 height 76
